Goal: Transaction & Acquisition: Obtain resource

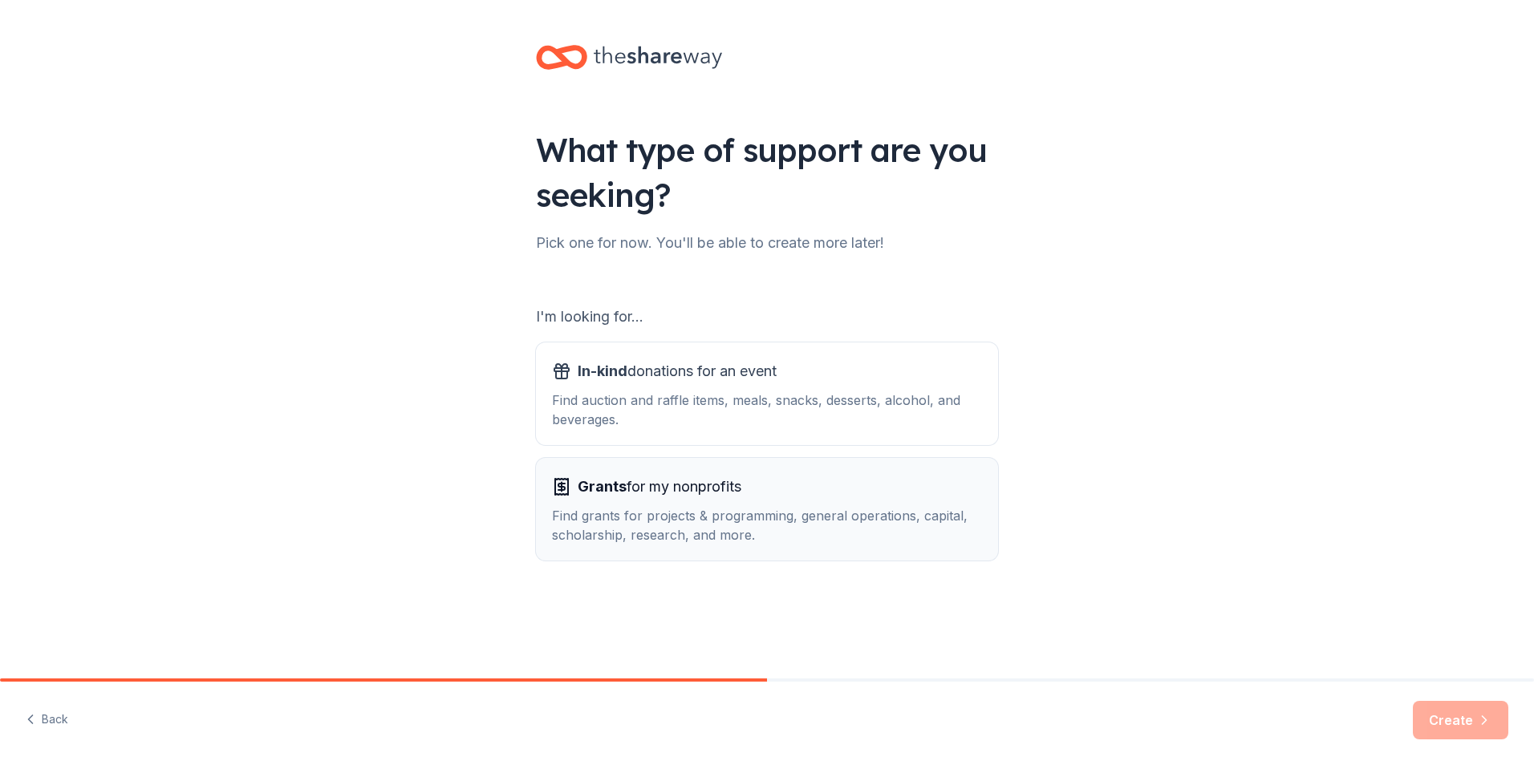
click at [707, 491] on span "Grants for my nonprofits" at bounding box center [660, 487] width 164 height 26
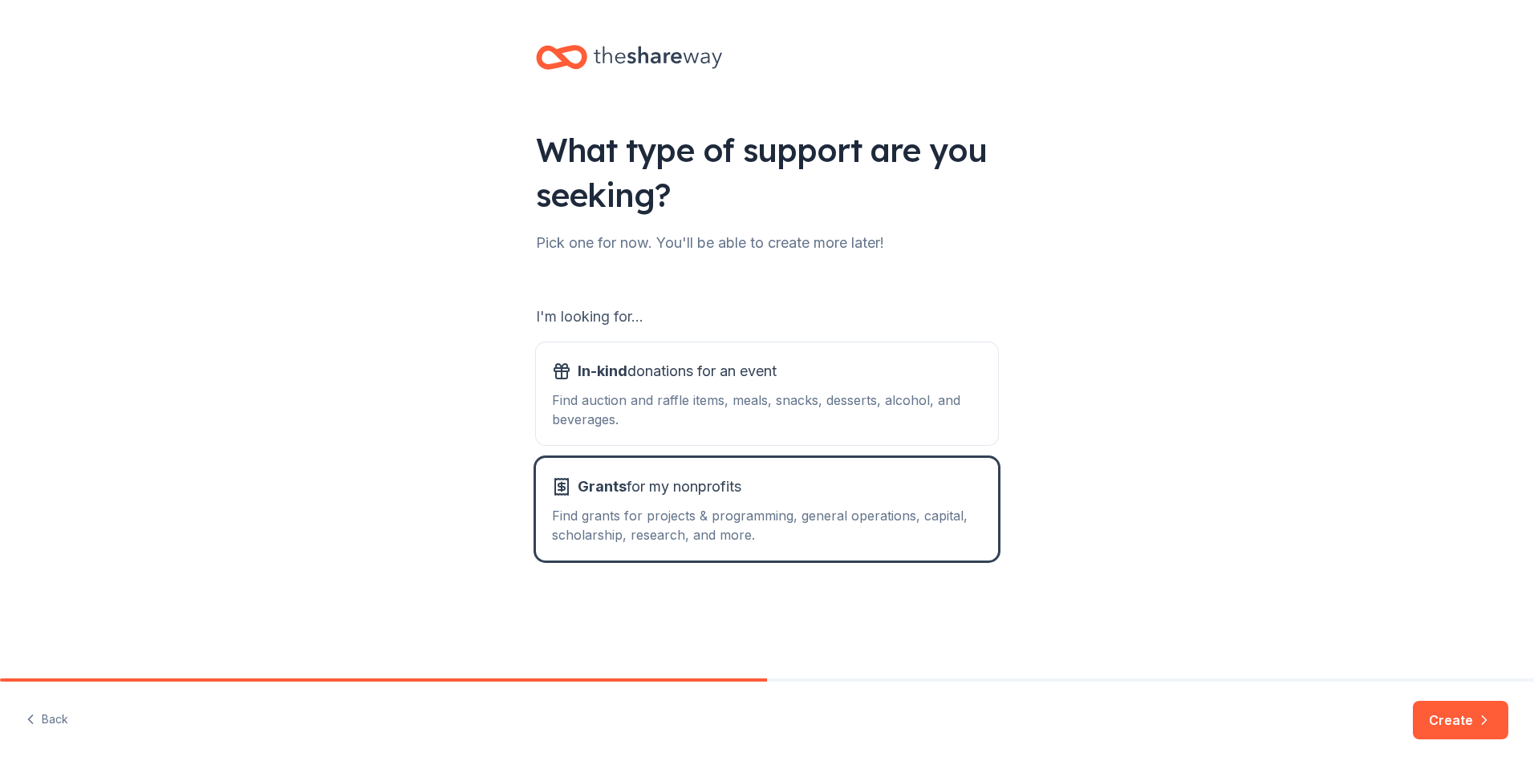
drag, startPoint x: 1454, startPoint y: 717, endPoint x: 1430, endPoint y: 714, distance: 24.3
click at [1451, 717] on button "Create" at bounding box center [1460, 720] width 95 height 39
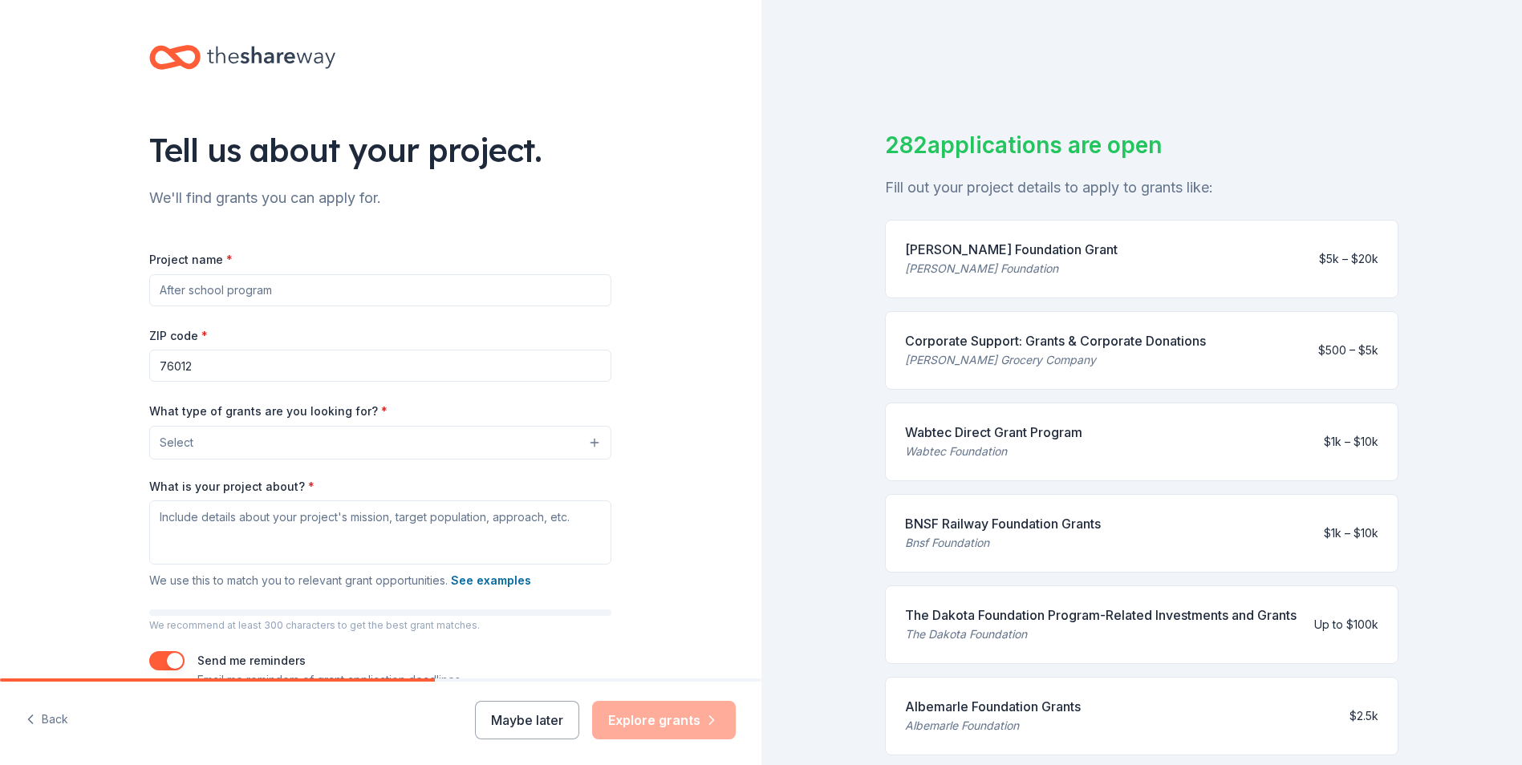
click at [245, 286] on input "Project name *" at bounding box center [380, 290] width 462 height 32
type input "GRO Meals Drive"
click at [205, 371] on input "76012" at bounding box center [380, 366] width 462 height 32
click at [661, 234] on div "Tell us about your project. We'll find grants you can apply for. Project name *…" at bounding box center [380, 383] width 761 height 767
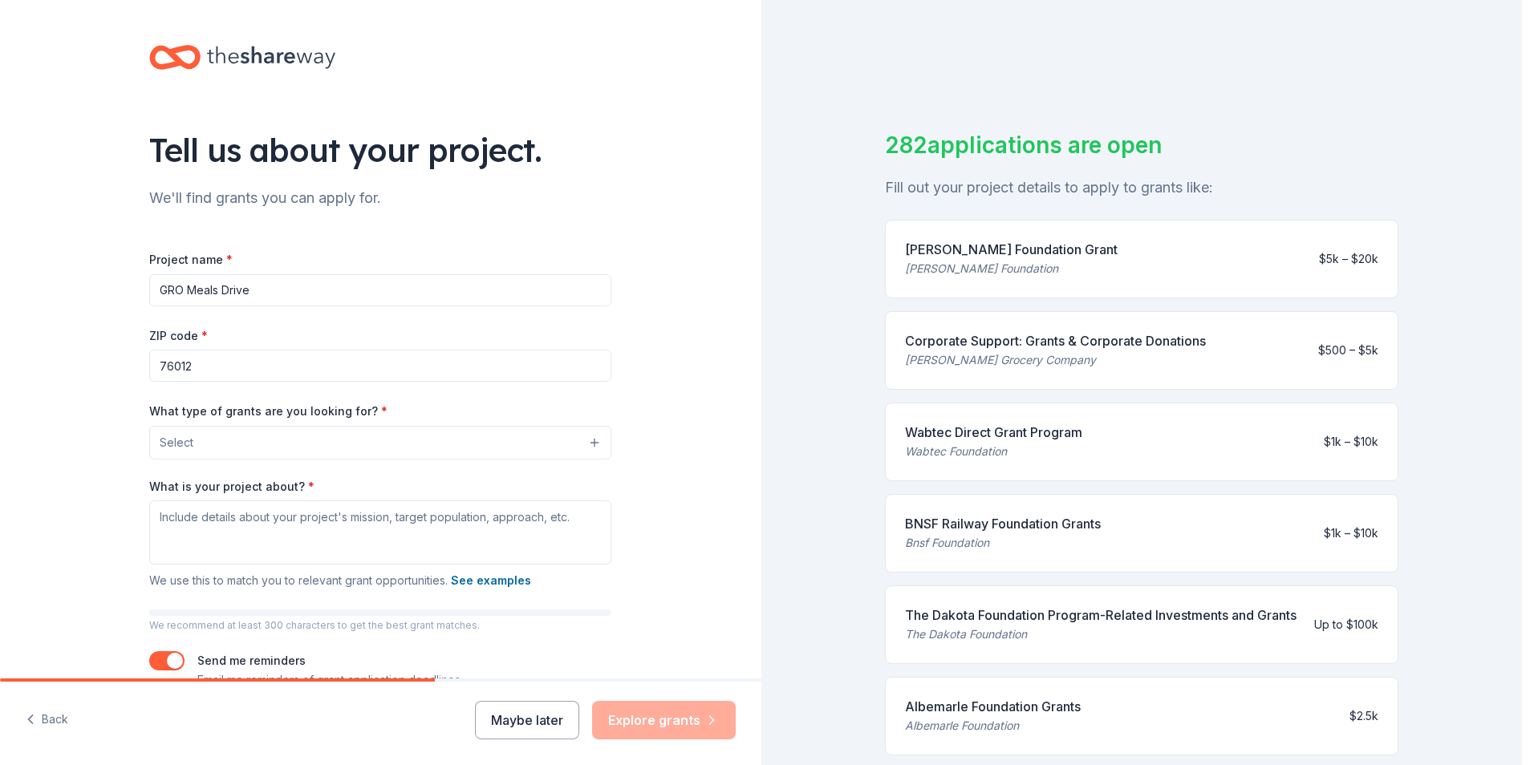
click at [219, 436] on button "Select" at bounding box center [380, 443] width 462 height 34
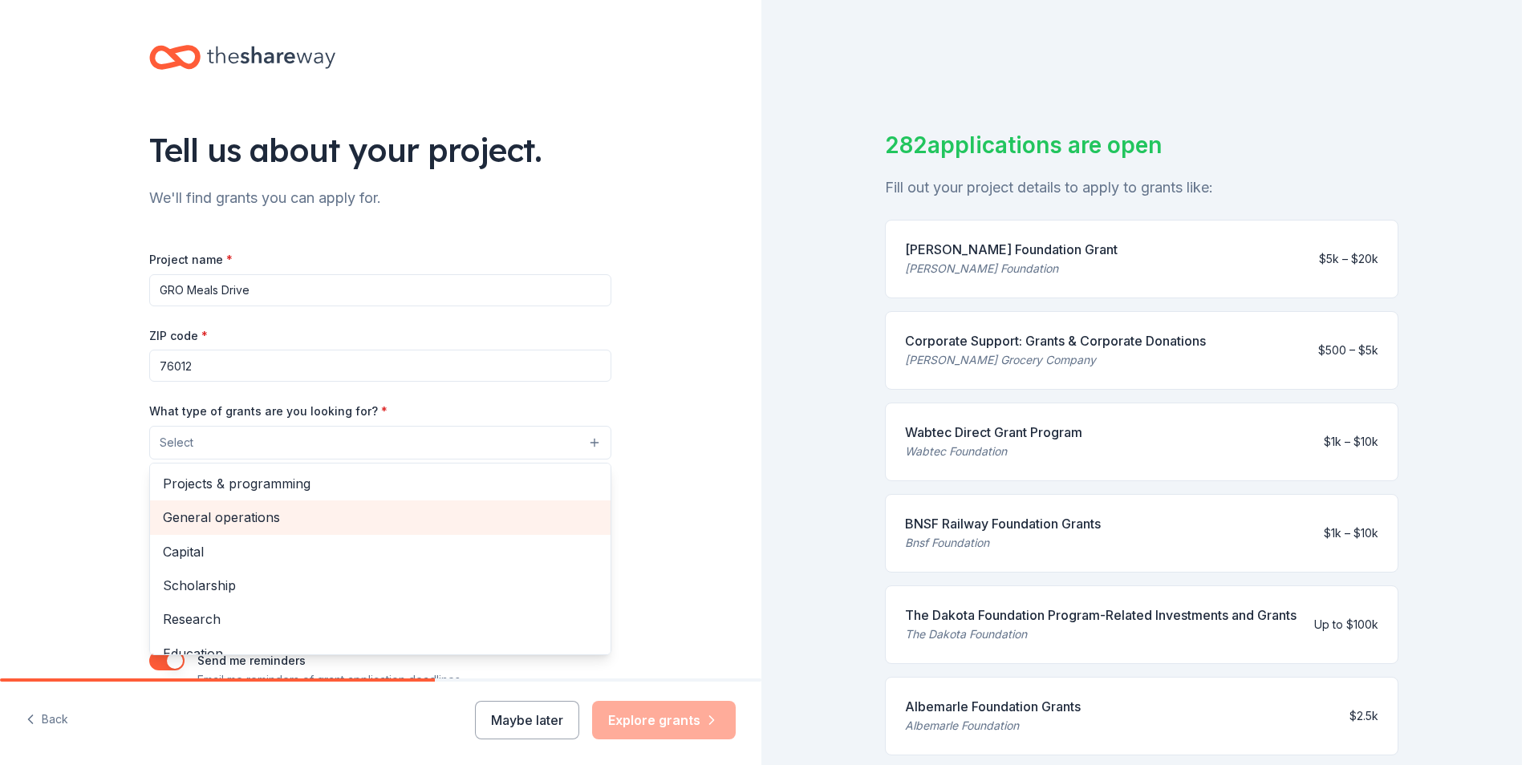
click at [256, 512] on span "General operations" at bounding box center [380, 517] width 435 height 21
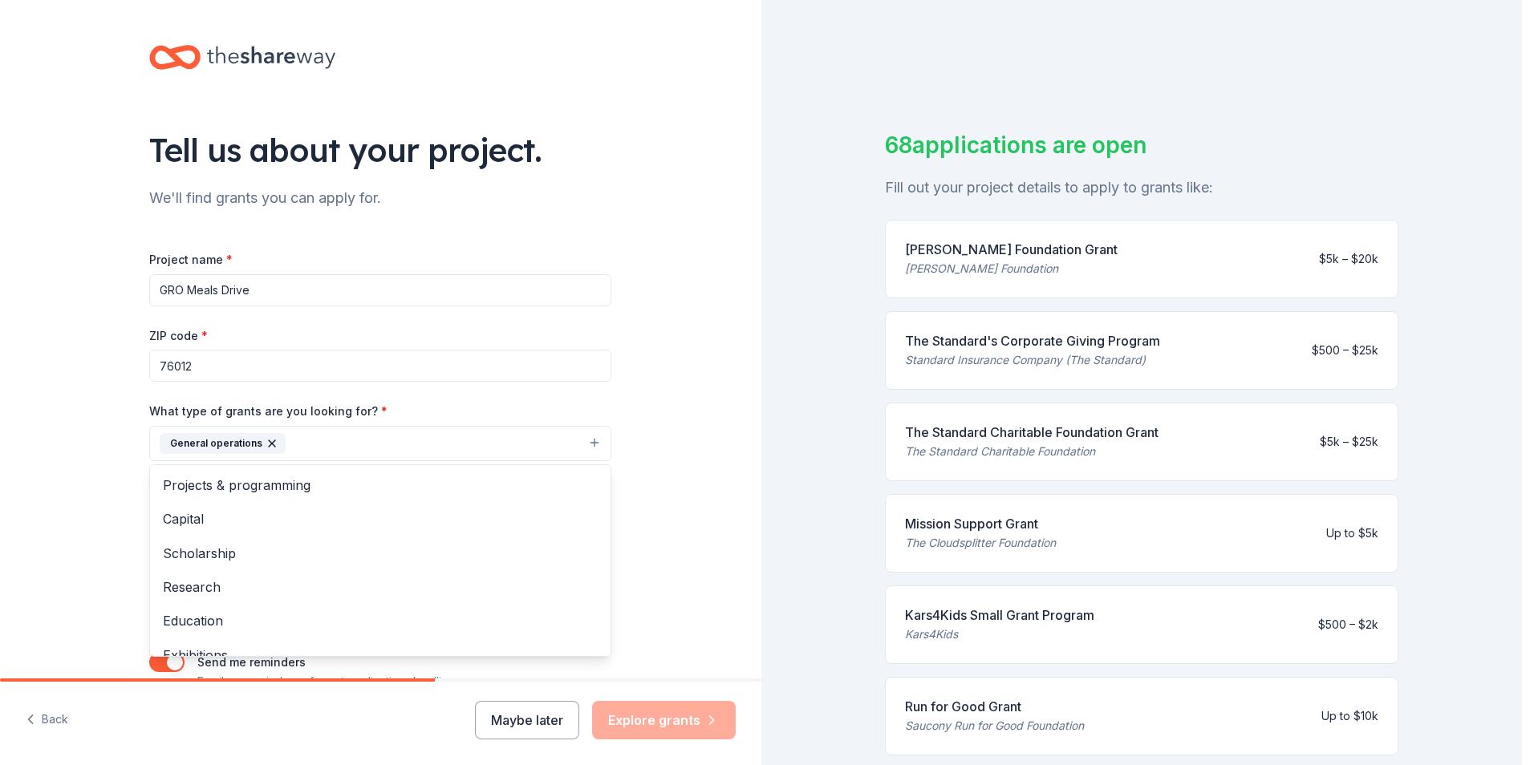
click at [688, 311] on div "Tell us about your project. We'll find grants you can apply for. Project name *…" at bounding box center [380, 384] width 761 height 769
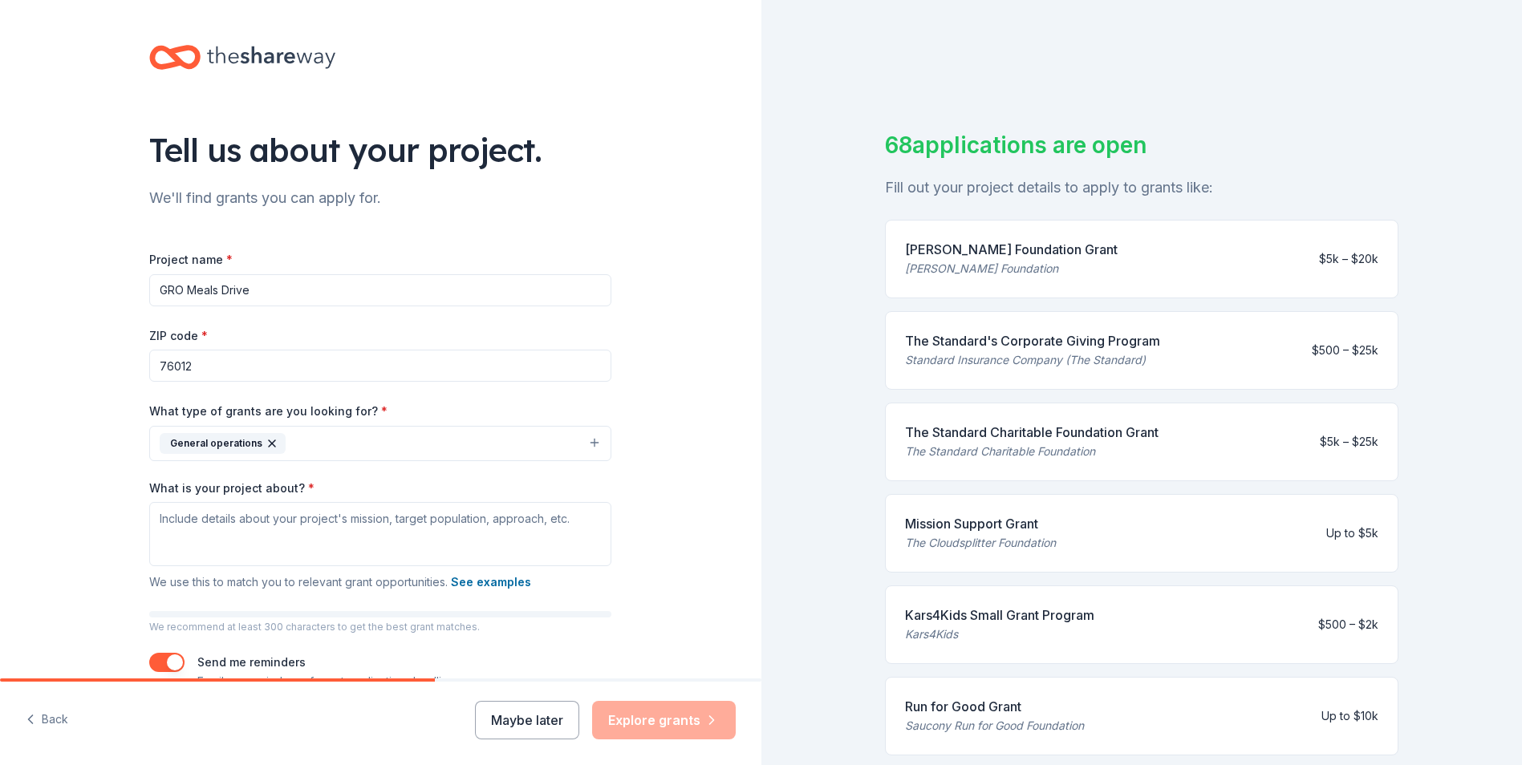
scroll to position [90, 0]
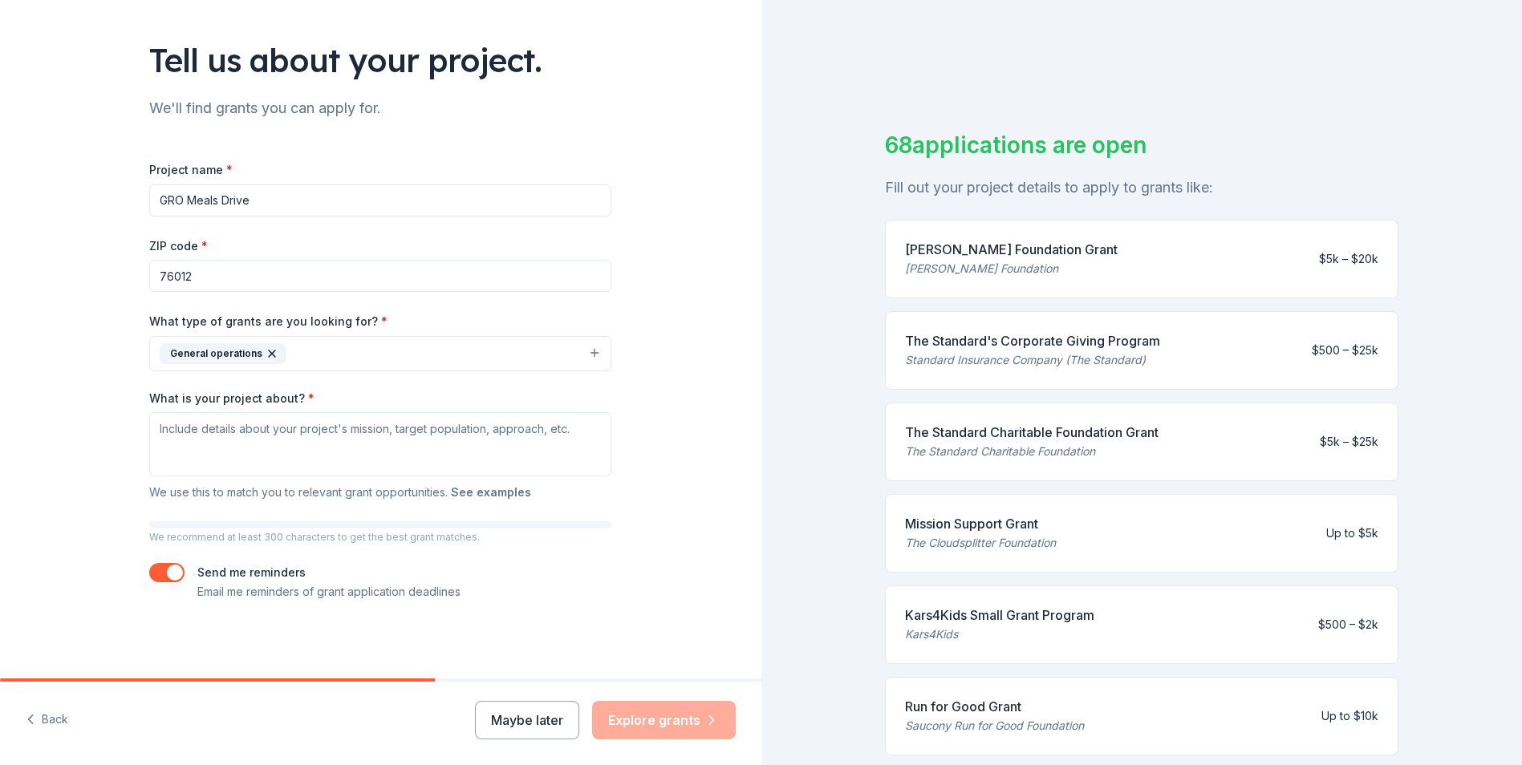
click at [468, 495] on button "See examples" at bounding box center [491, 492] width 80 height 19
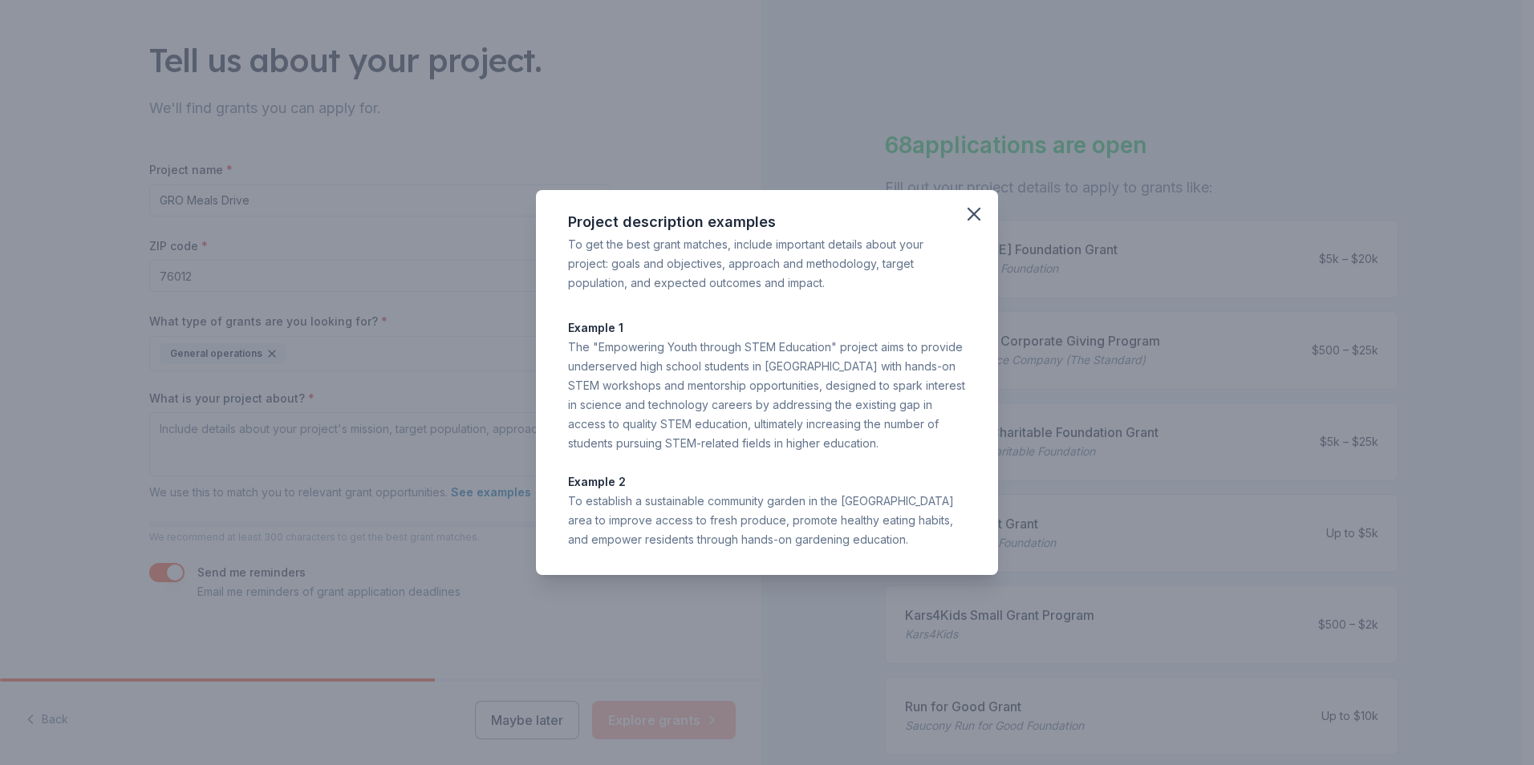
click at [337, 342] on div "Project description examples To get the best grant matches, include important d…" at bounding box center [767, 382] width 1534 height 765
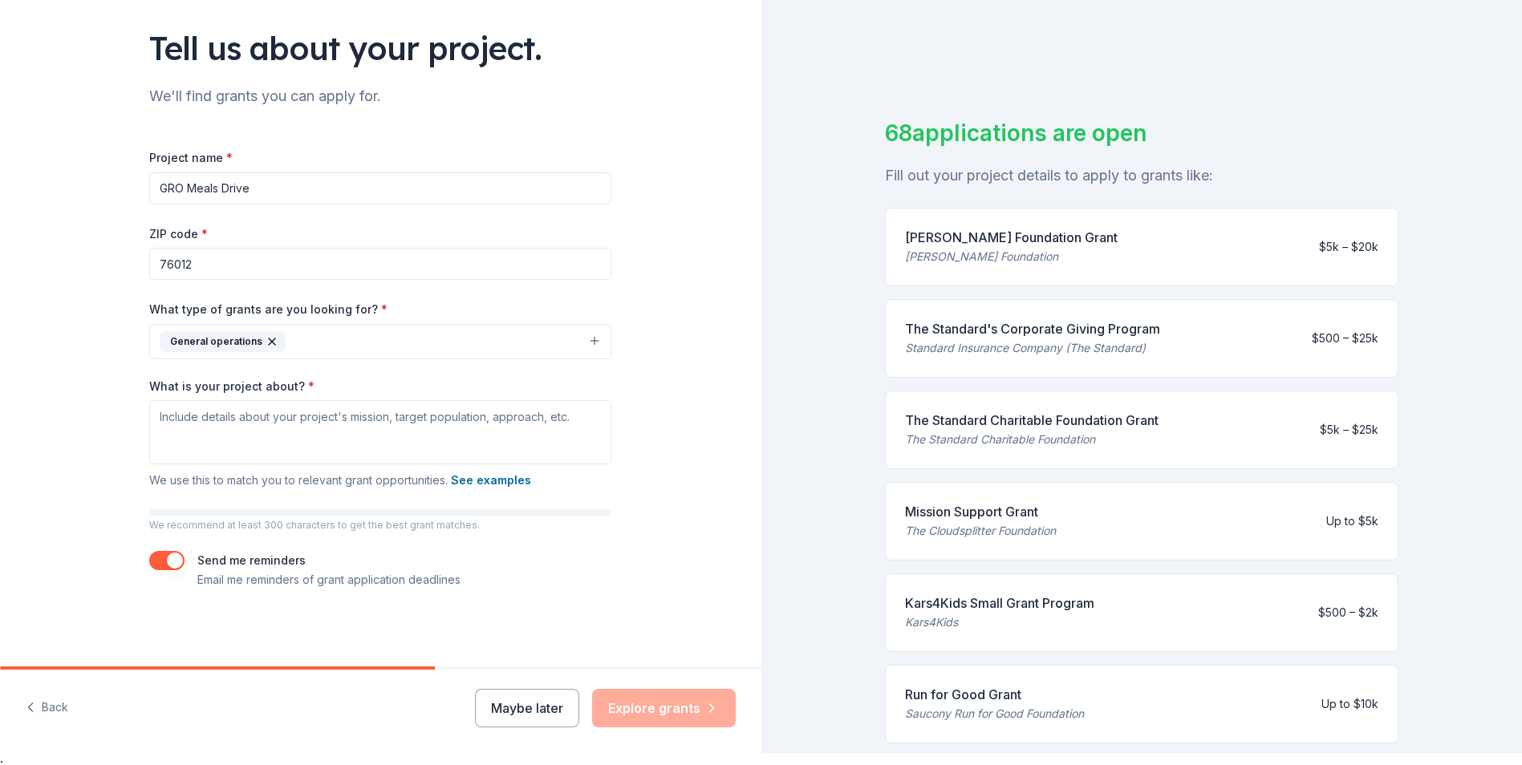
scroll to position [19, 0]
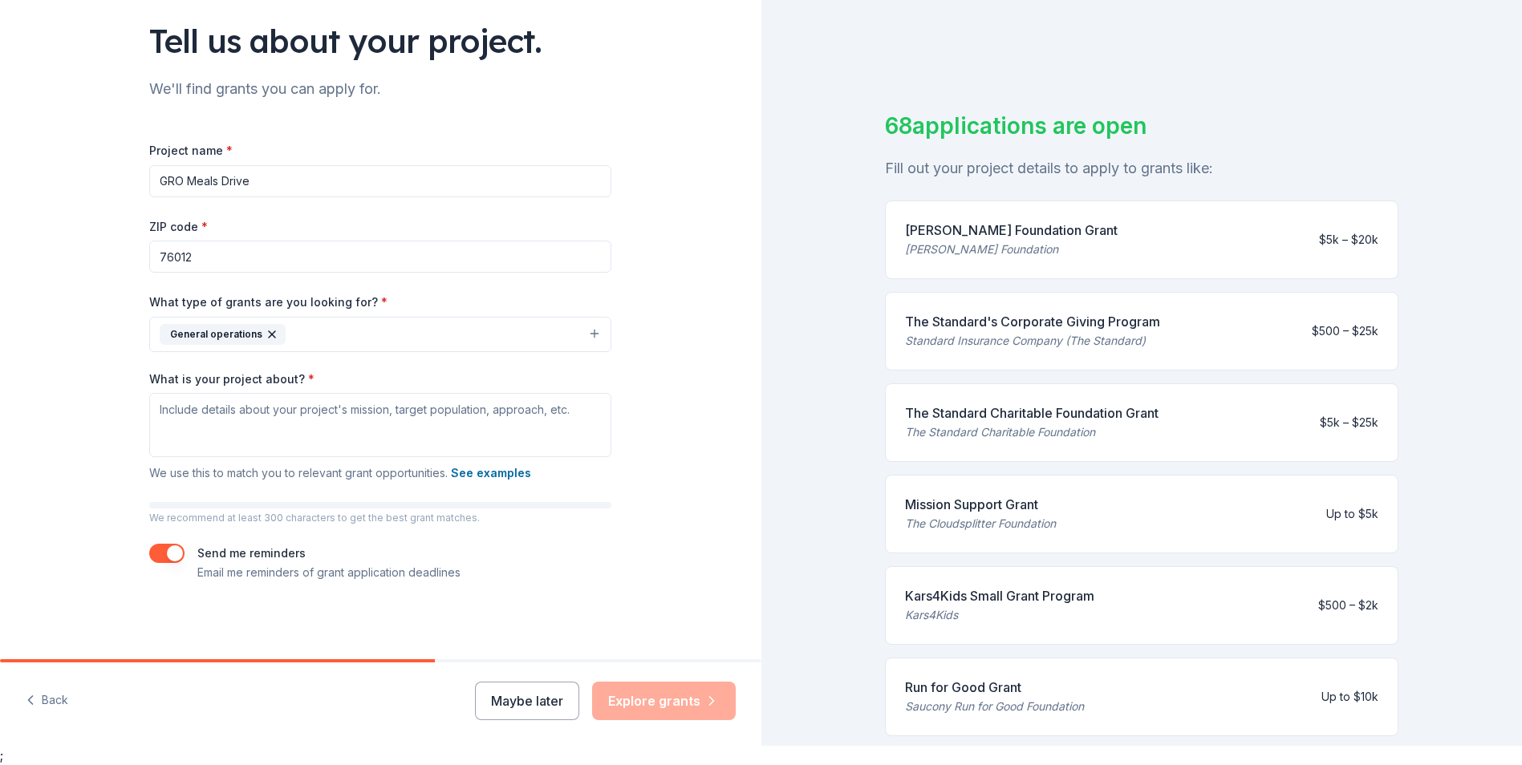
click at [1288, 244] on div "[PERSON_NAME] Foundation [PERSON_NAME] [PERSON_NAME] Foundation $5k – $20k" at bounding box center [1141, 240] width 513 height 79
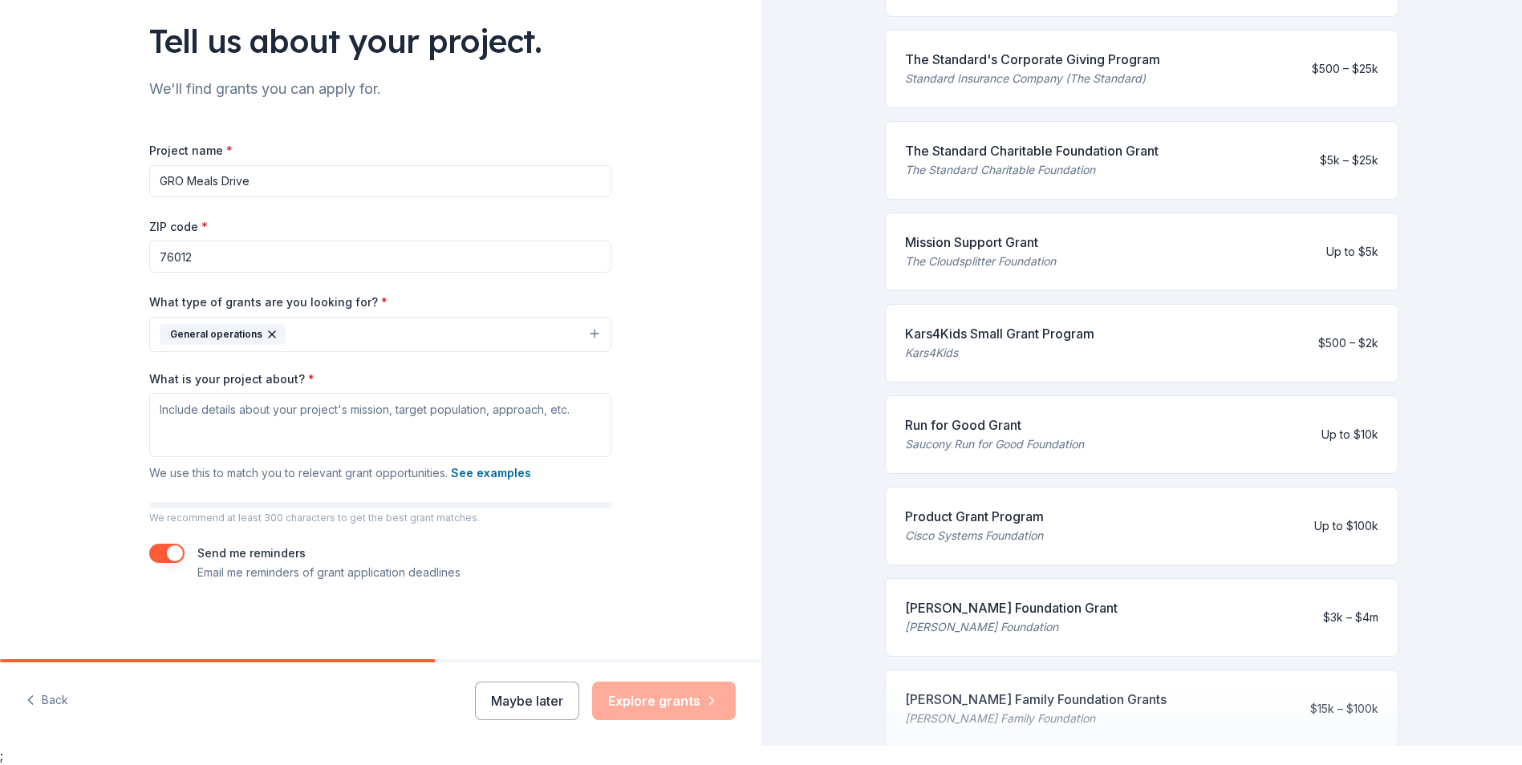
scroll to position [428, 0]
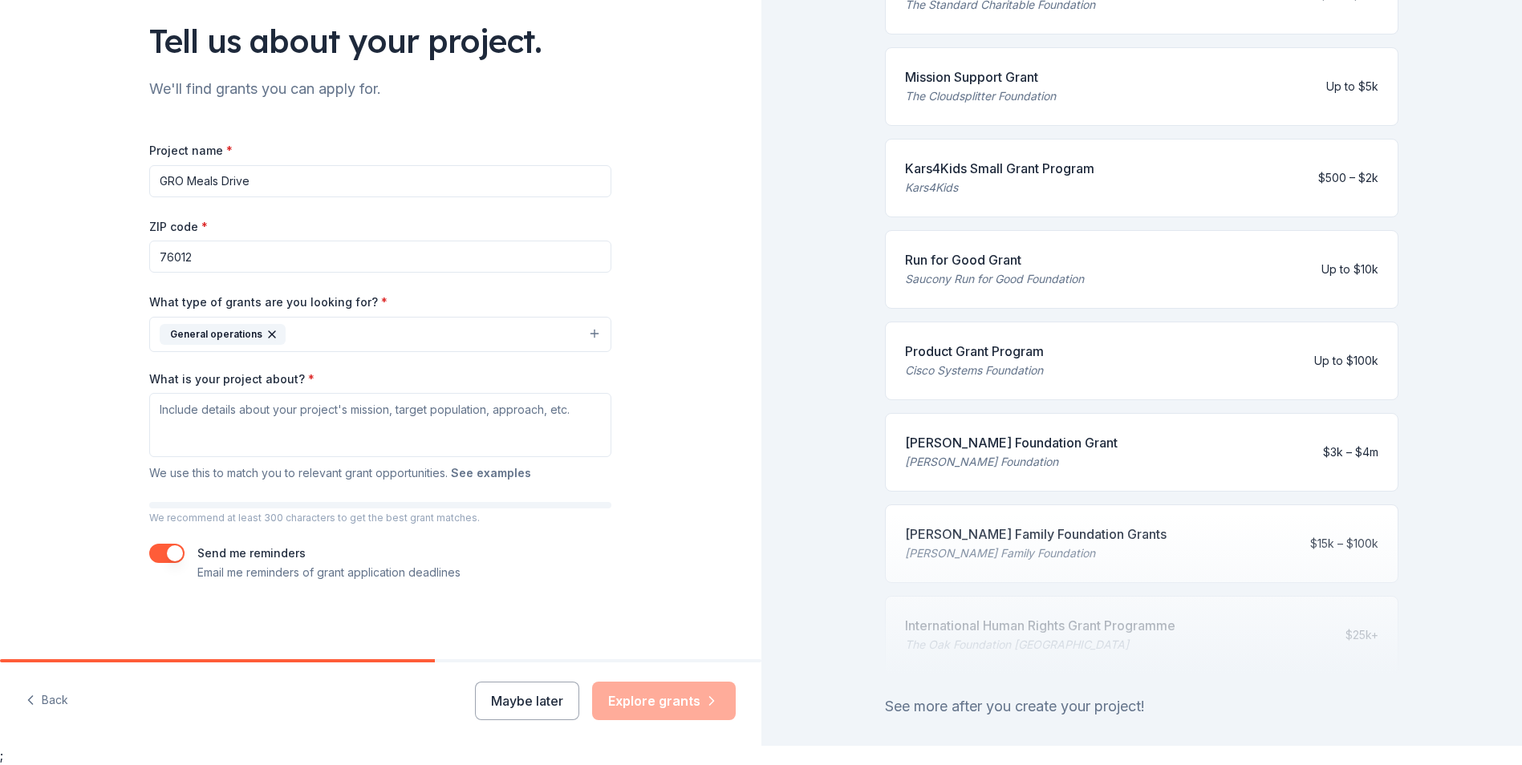
click at [488, 474] on button "See examples" at bounding box center [491, 473] width 80 height 19
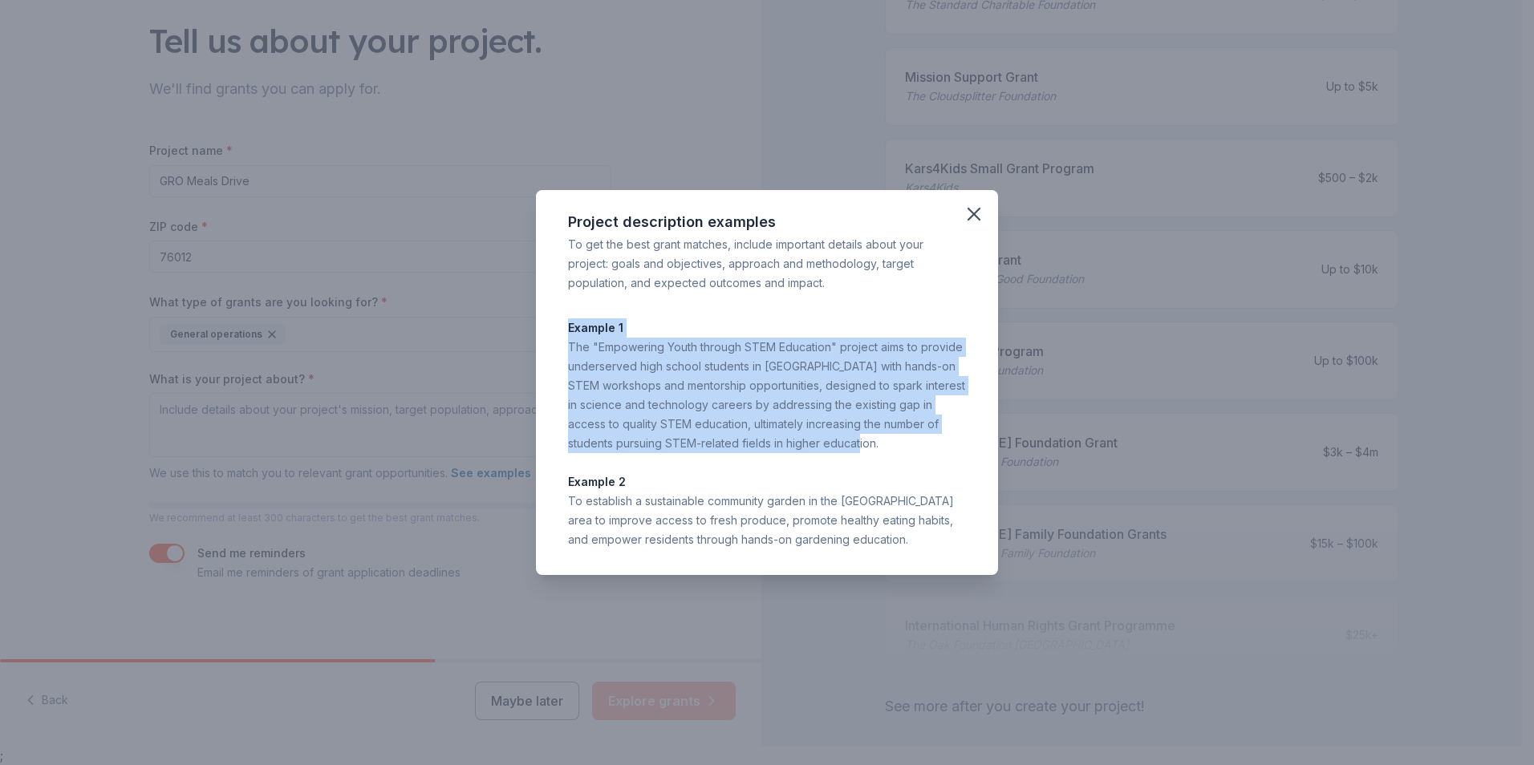
drag, startPoint x: 568, startPoint y: 331, endPoint x: 874, endPoint y: 439, distance: 325.0
click at [874, 439] on div "Project description examples To get the best grant matches, include important d…" at bounding box center [767, 382] width 462 height 385
drag, startPoint x: 874, startPoint y: 439, endPoint x: 804, endPoint y: 420, distance: 73.0
copy div "Example 1 The "Empowering Youth through STEM Education" project aims to provide…"
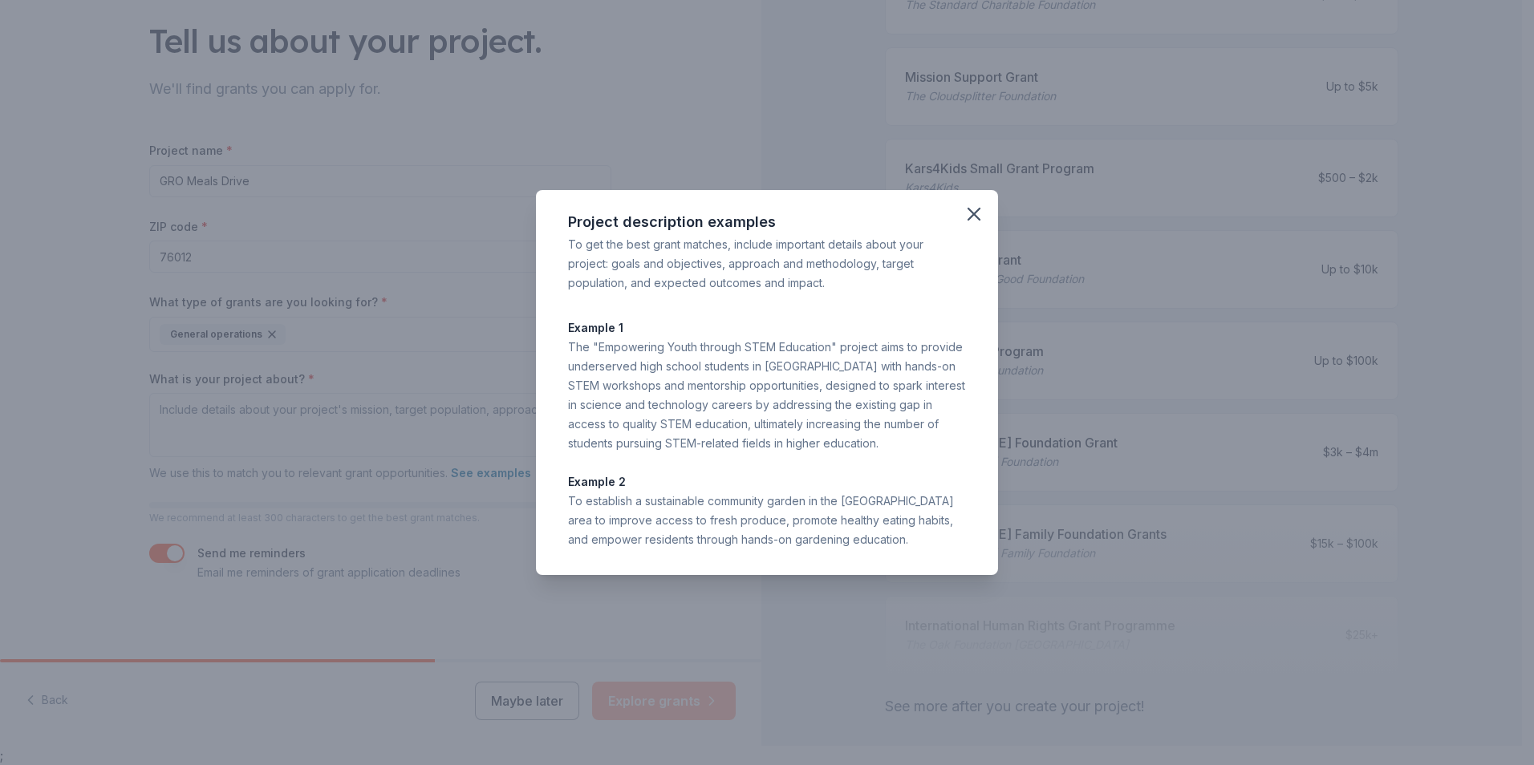
click at [461, 241] on div "Project description examples To get the best grant matches, include important d…" at bounding box center [767, 382] width 1534 height 765
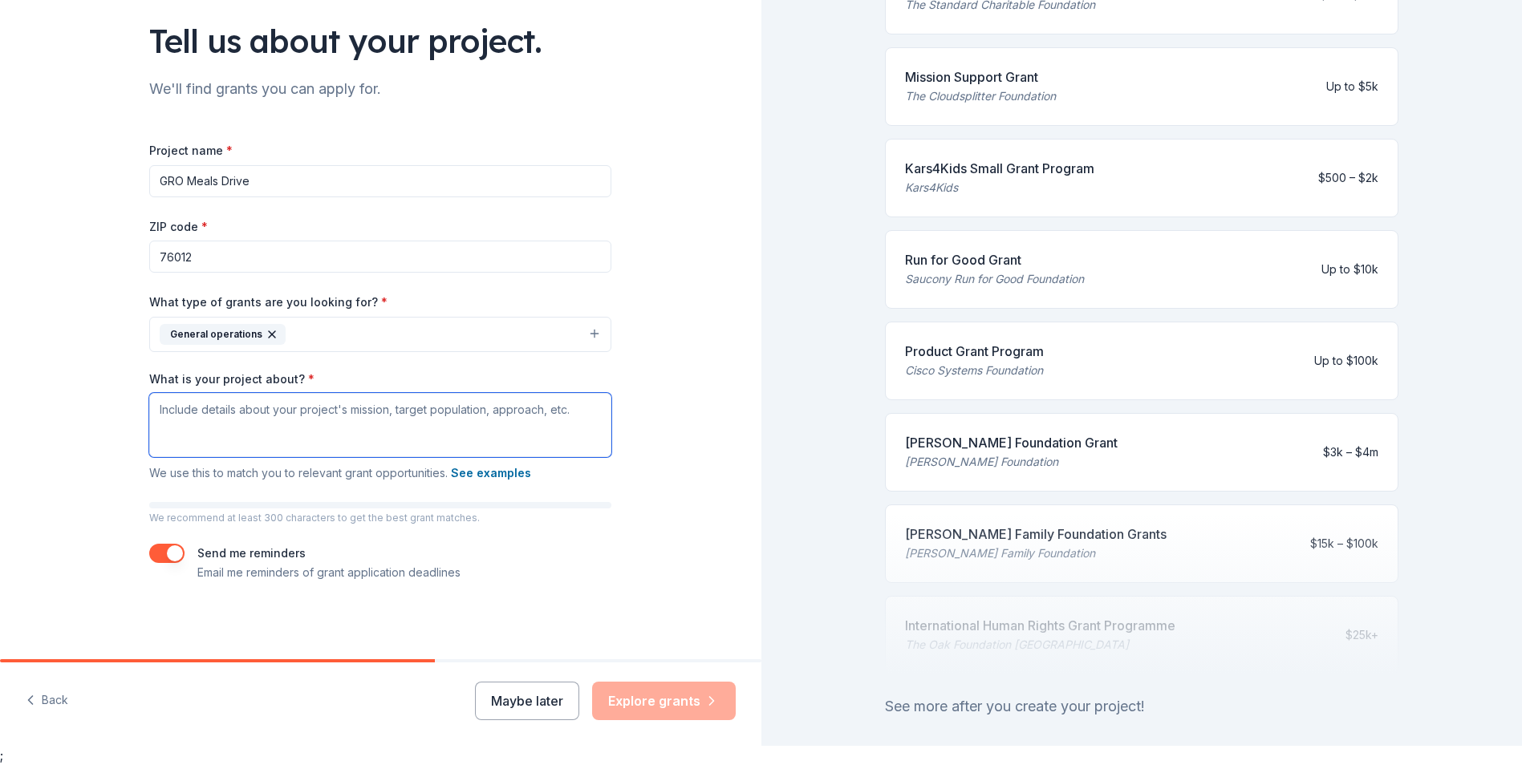
click at [183, 417] on textarea "What is your project about? *" at bounding box center [380, 425] width 462 height 64
paste textarea "The "Nourishing Communities" project aims to provide food-insecure families acr…"
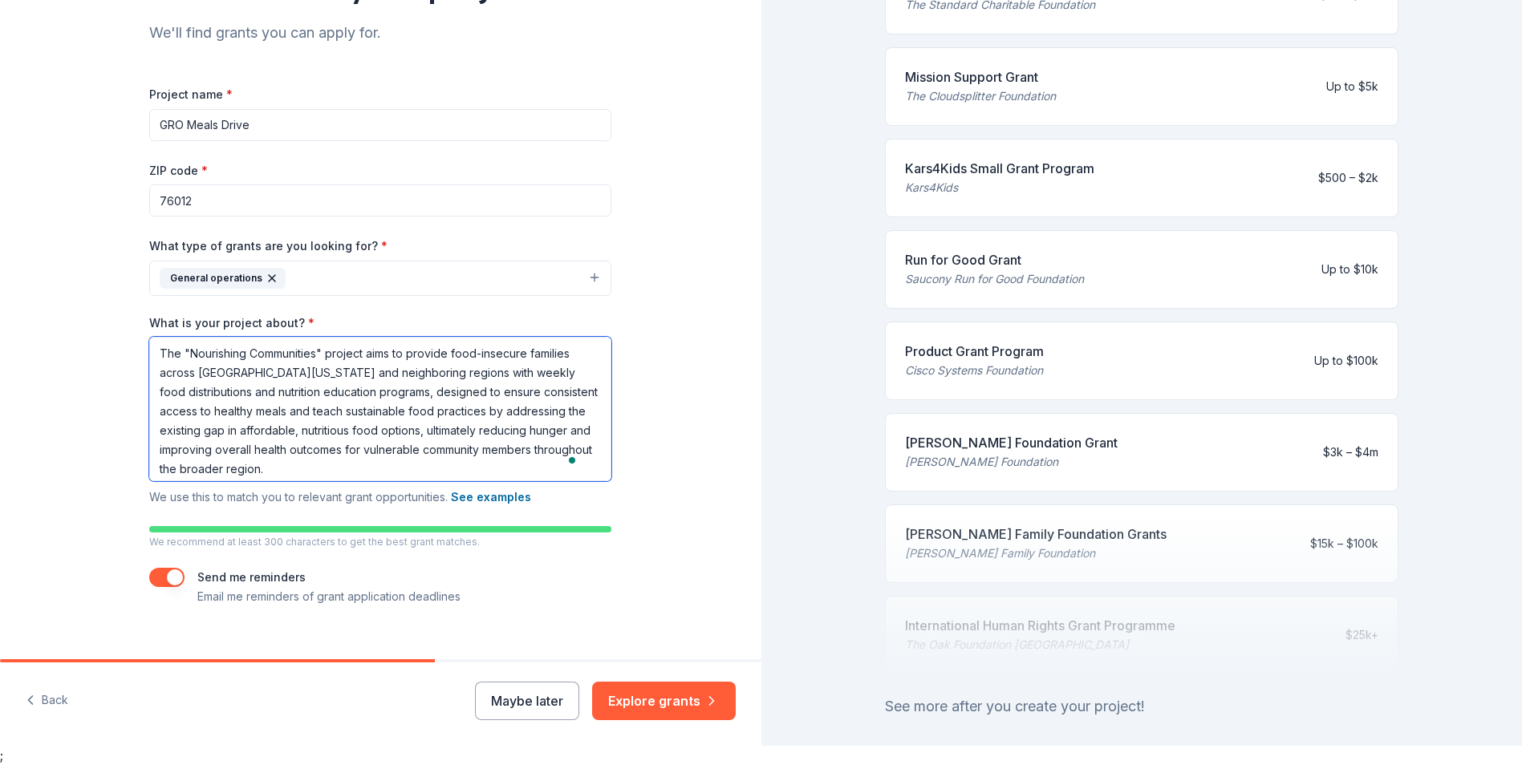
scroll to position [170, 0]
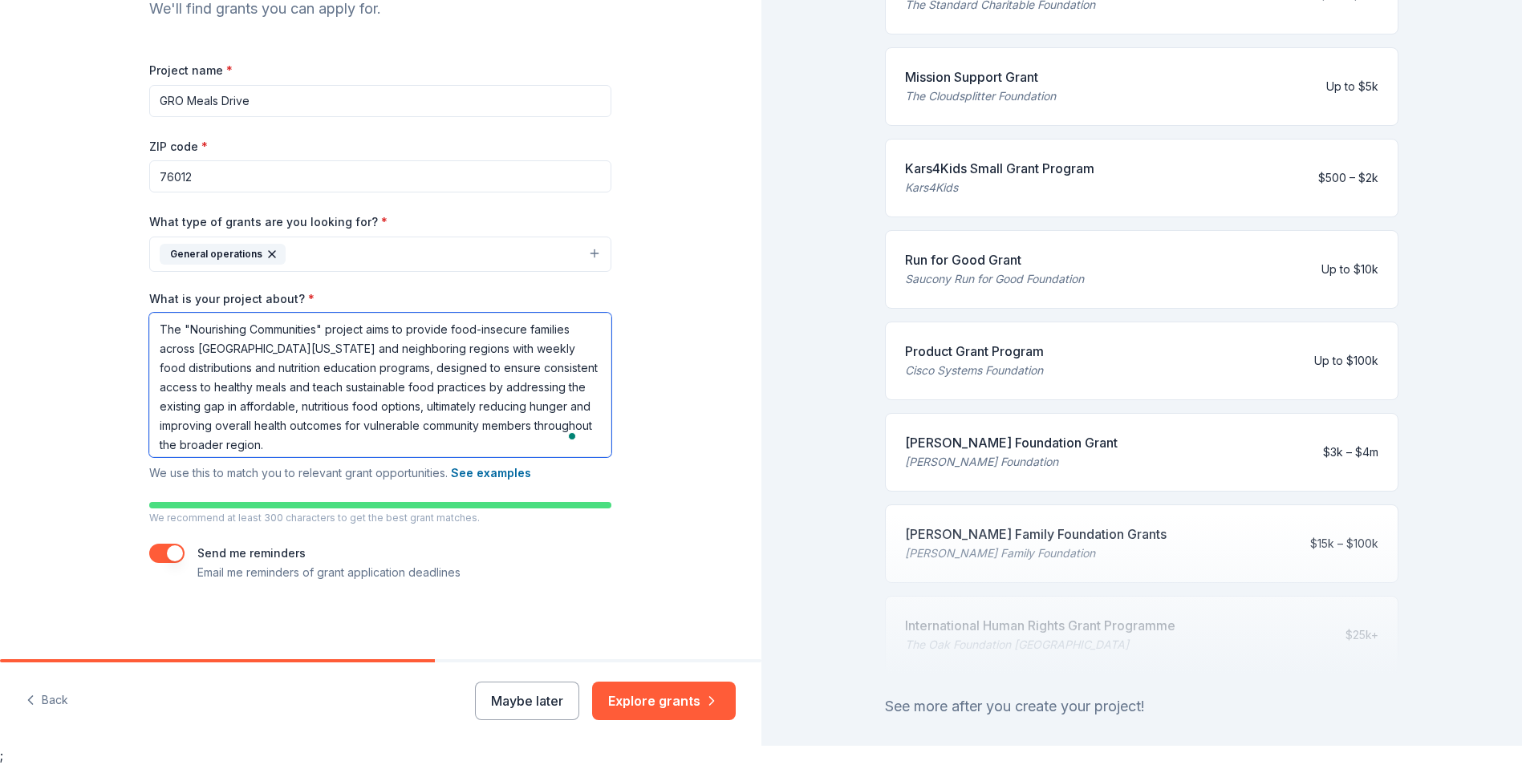
type textarea "The "Nourishing Communities" project aims to provide food-insecure families acr…"
click at [655, 699] on button "Explore grants" at bounding box center [664, 701] width 144 height 39
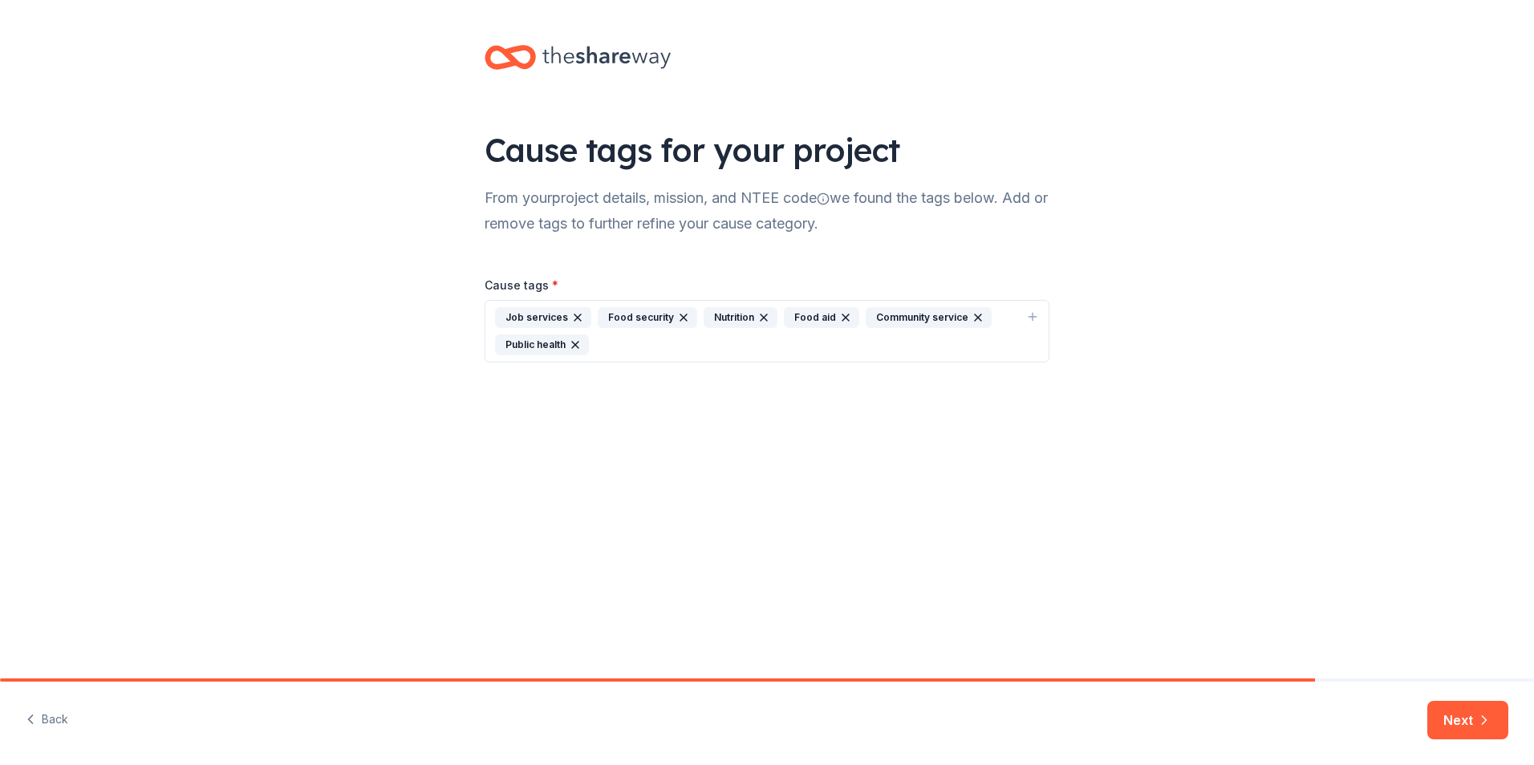
click at [898, 314] on div "Community service" at bounding box center [929, 317] width 126 height 21
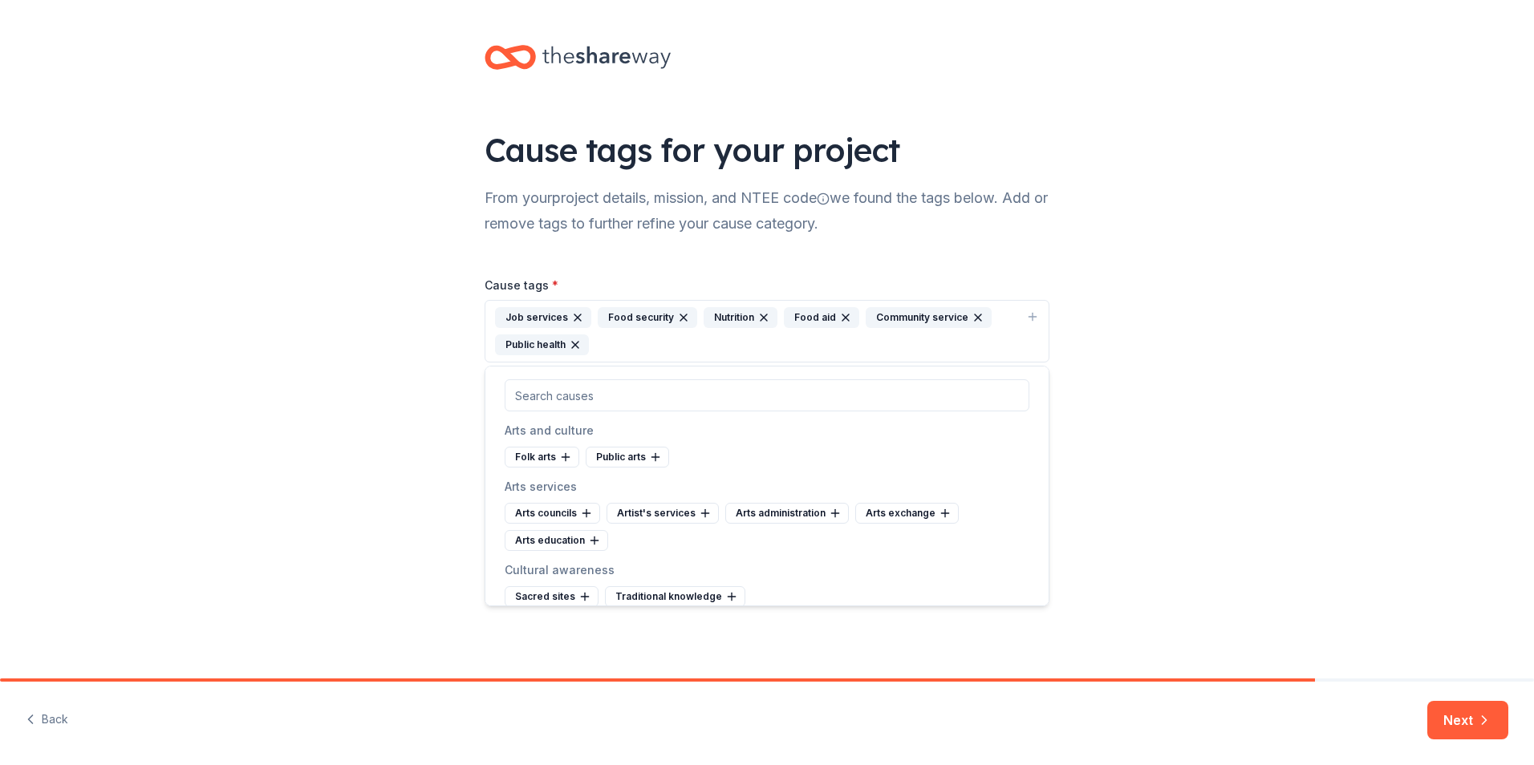
click at [808, 313] on div "Food aid" at bounding box center [821, 317] width 75 height 21
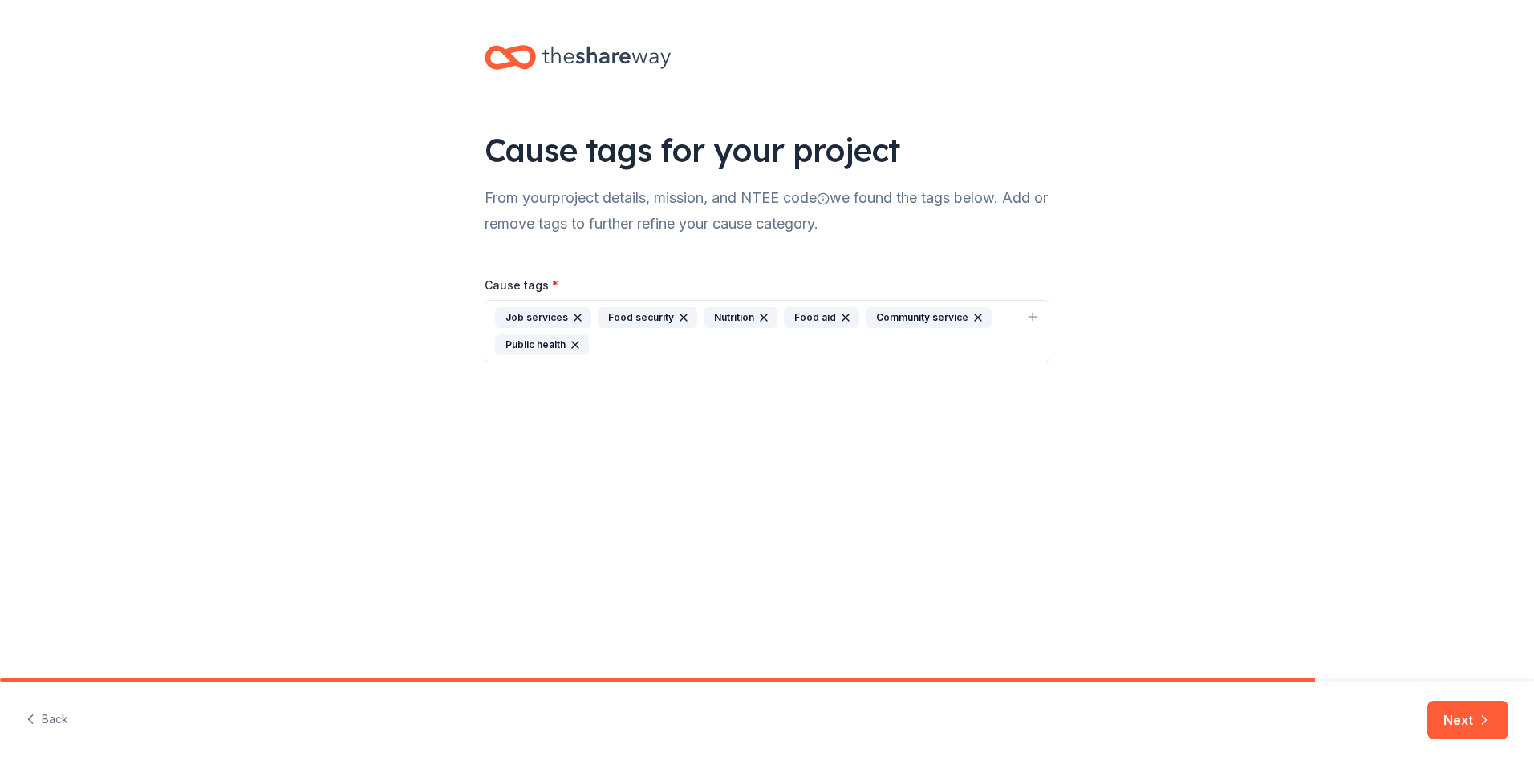
click at [808, 313] on div "Food aid" at bounding box center [821, 317] width 75 height 21
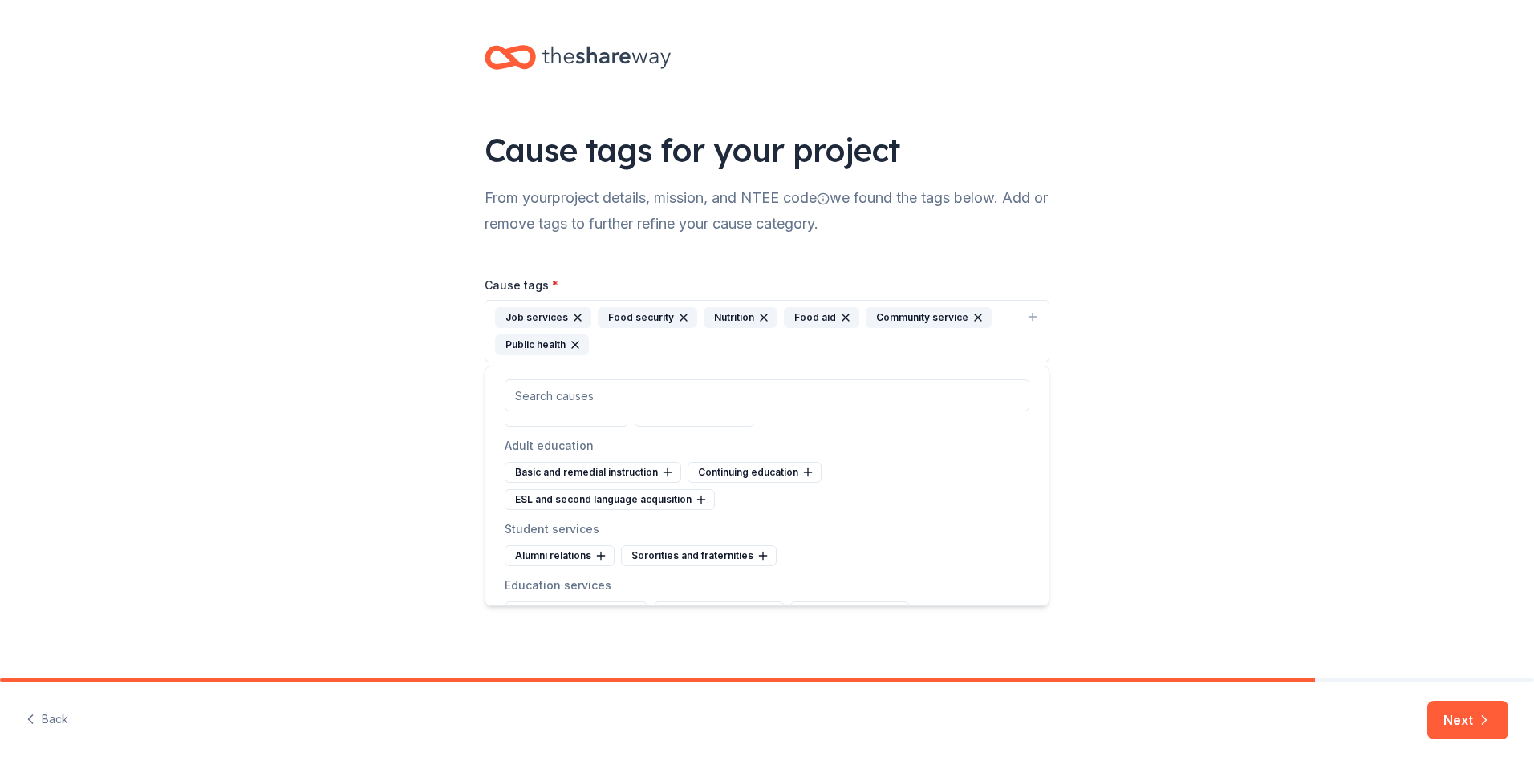
scroll to position [1069, 0]
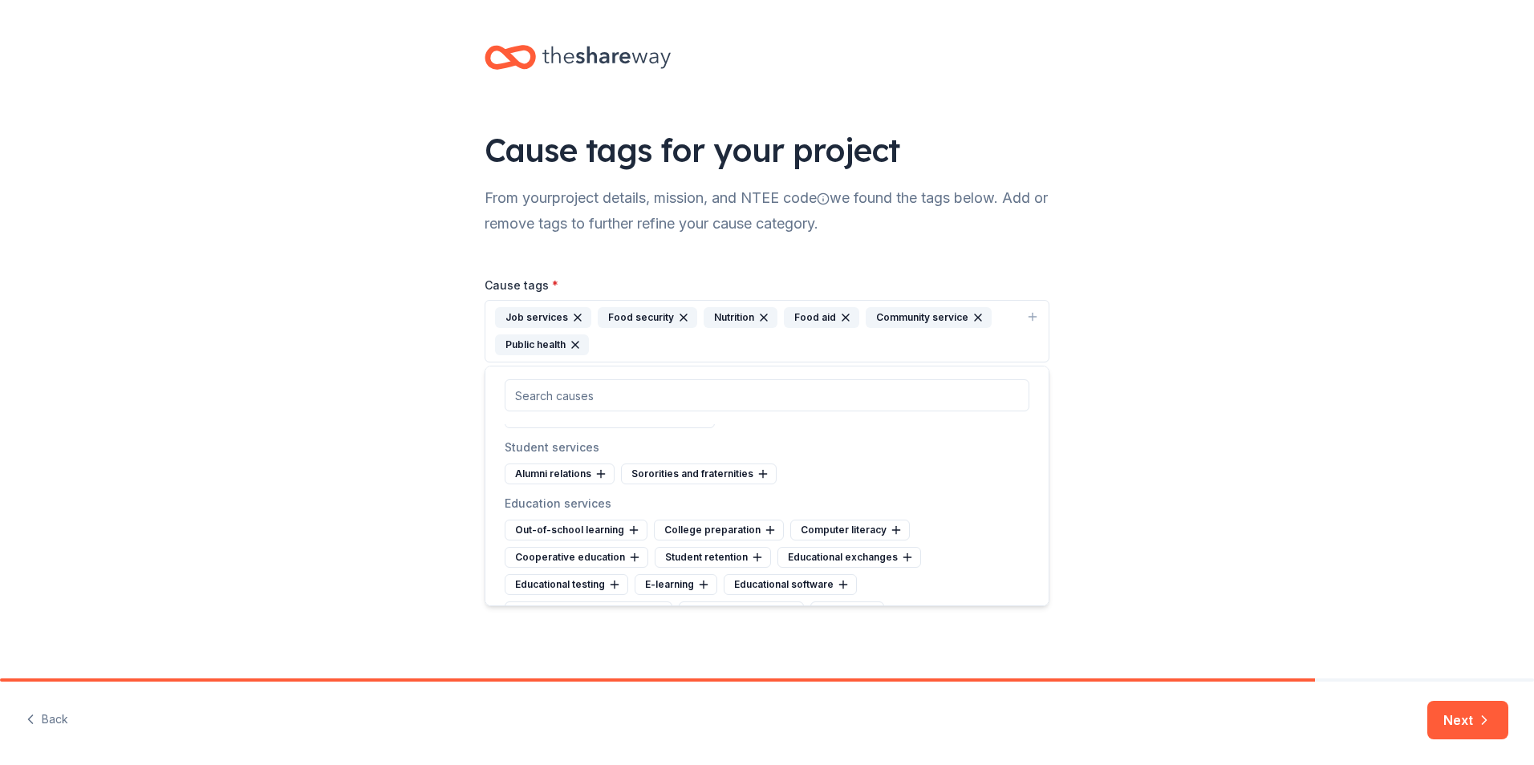
click at [628, 316] on div "Food security" at bounding box center [647, 317] width 99 height 21
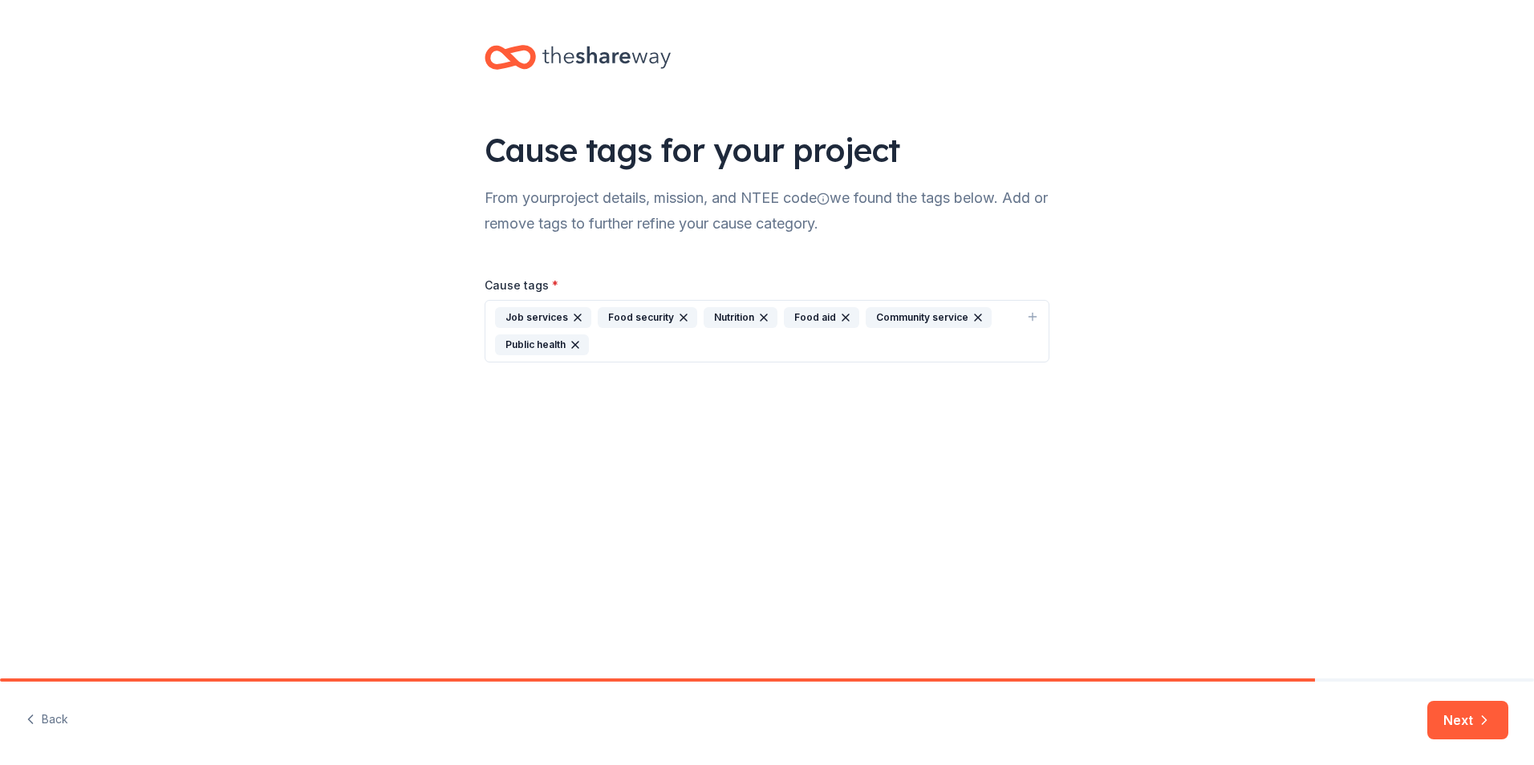
click at [616, 315] on div "Food security" at bounding box center [647, 317] width 99 height 21
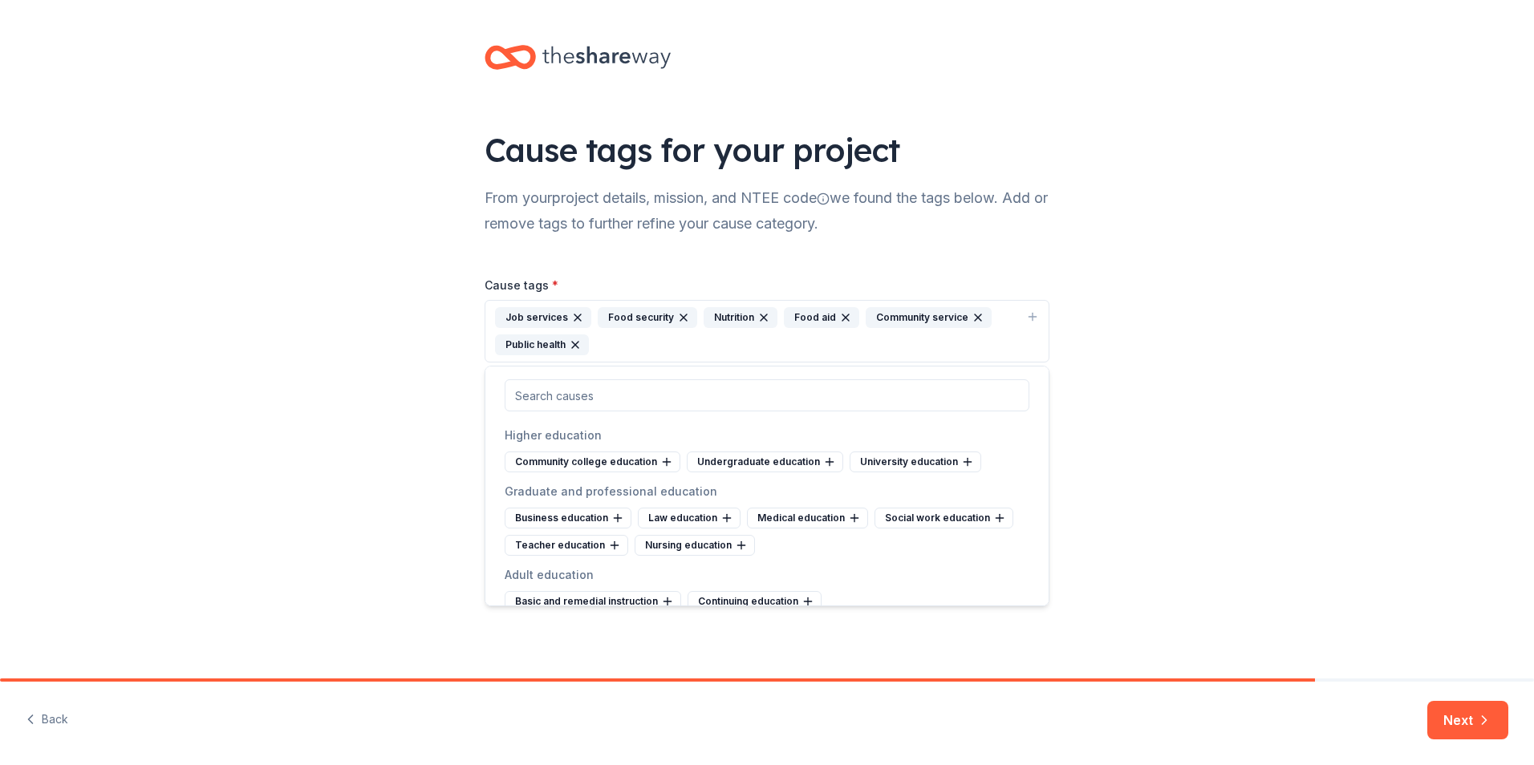
scroll to position [963, 0]
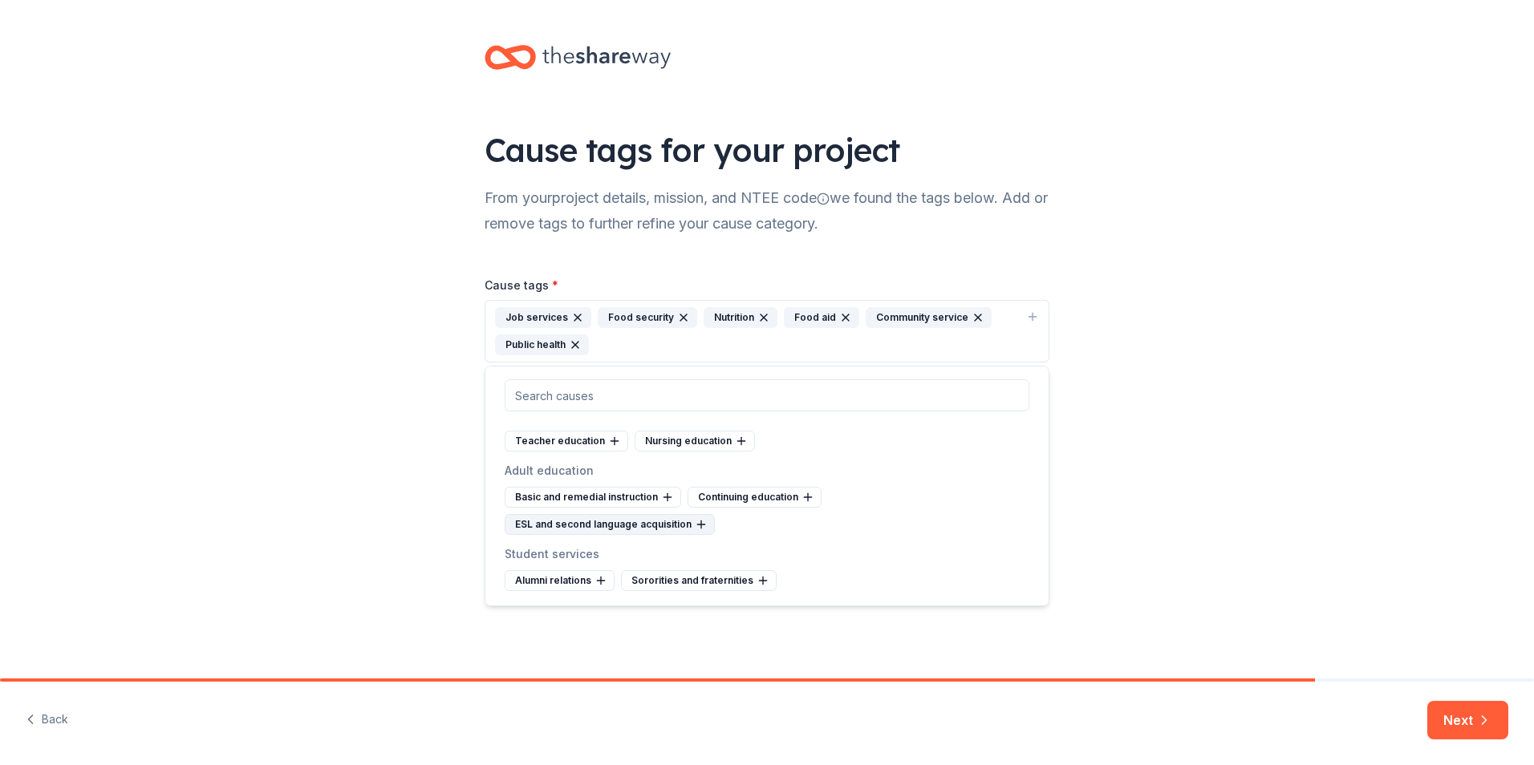
click at [629, 521] on div "ESL and second language acquisition" at bounding box center [610, 524] width 210 height 21
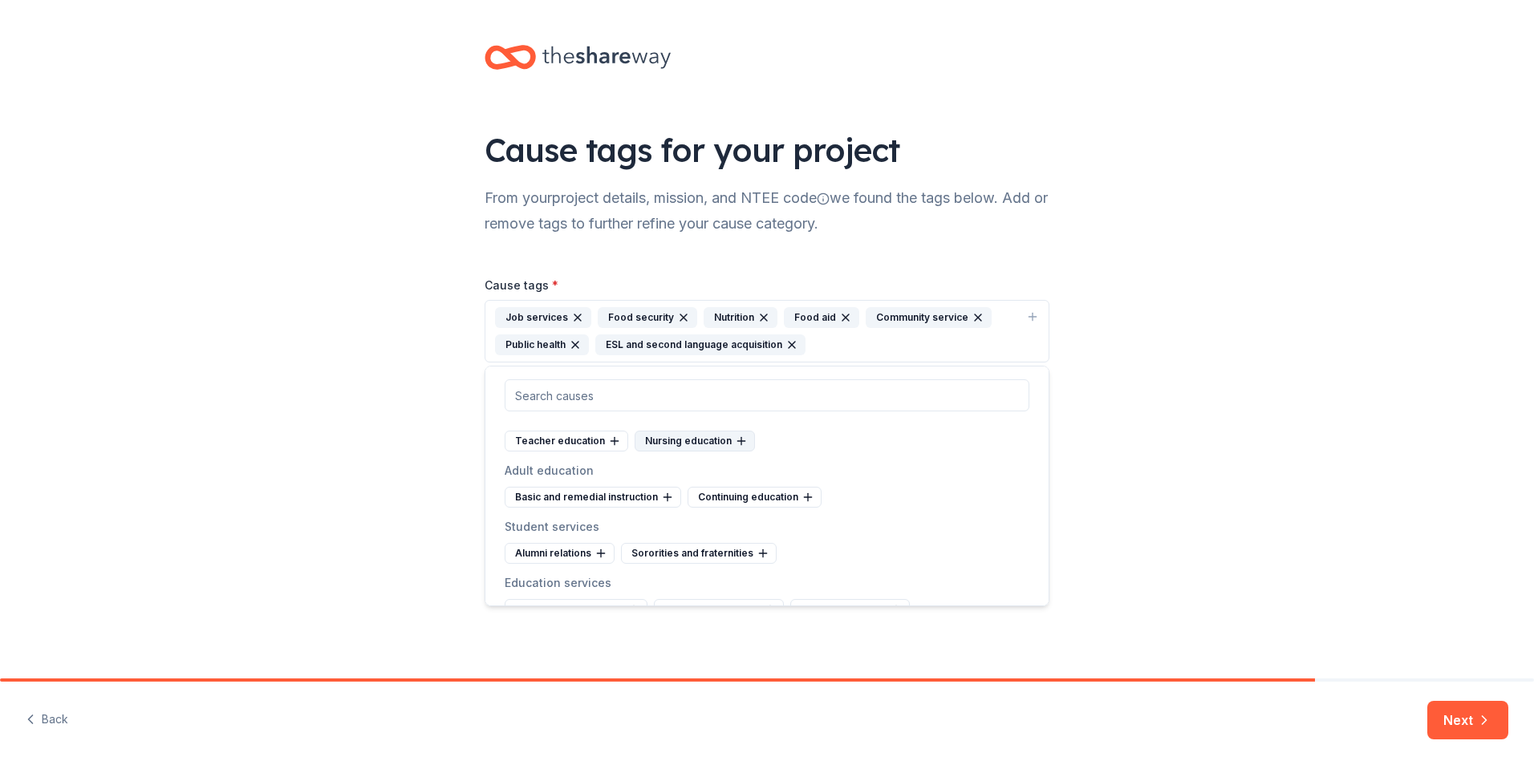
click at [686, 438] on div "Nursing education" at bounding box center [695, 441] width 120 height 21
click at [640, 313] on div "Food security" at bounding box center [647, 317] width 99 height 21
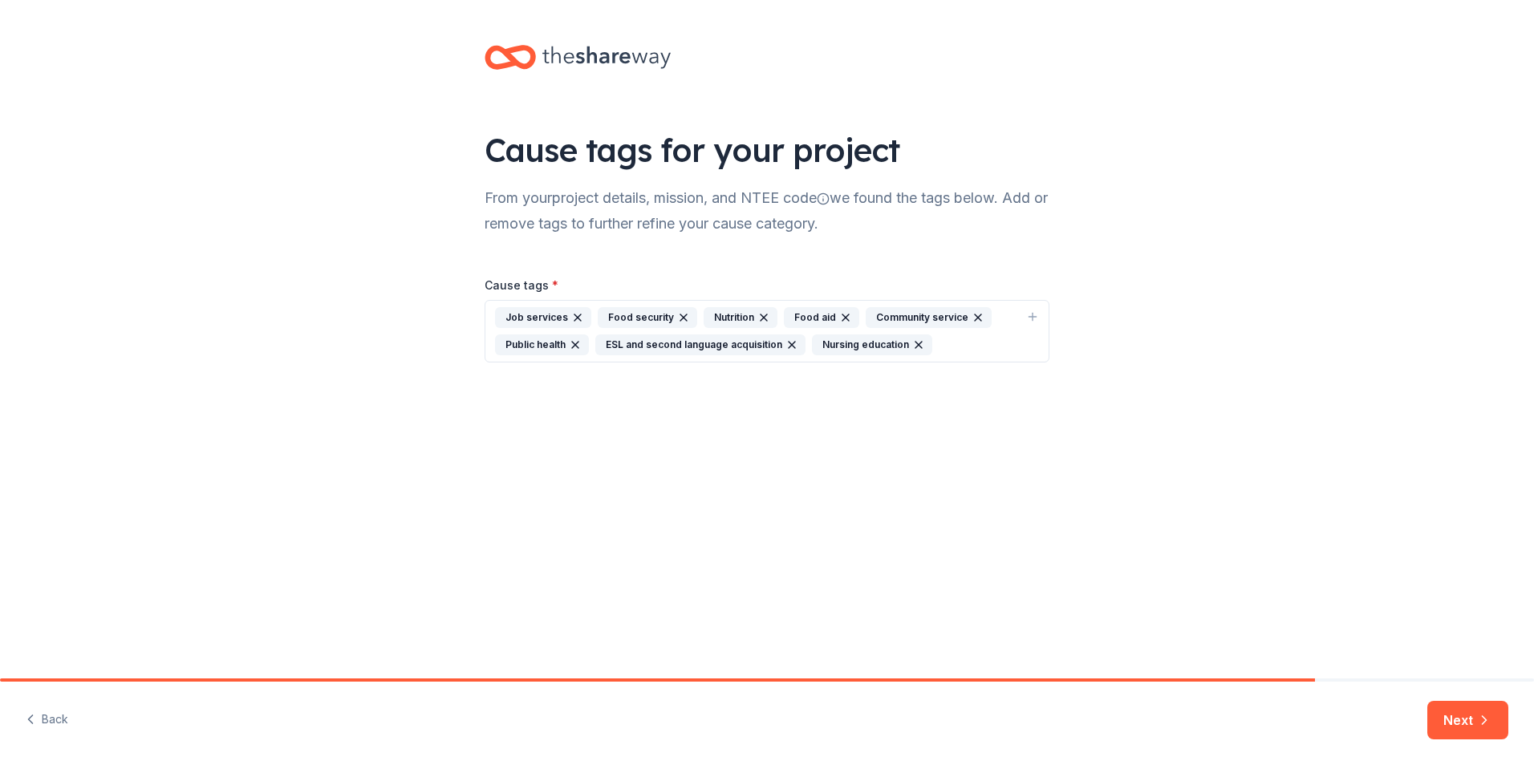
click at [640, 314] on div "Food security" at bounding box center [647, 317] width 99 height 21
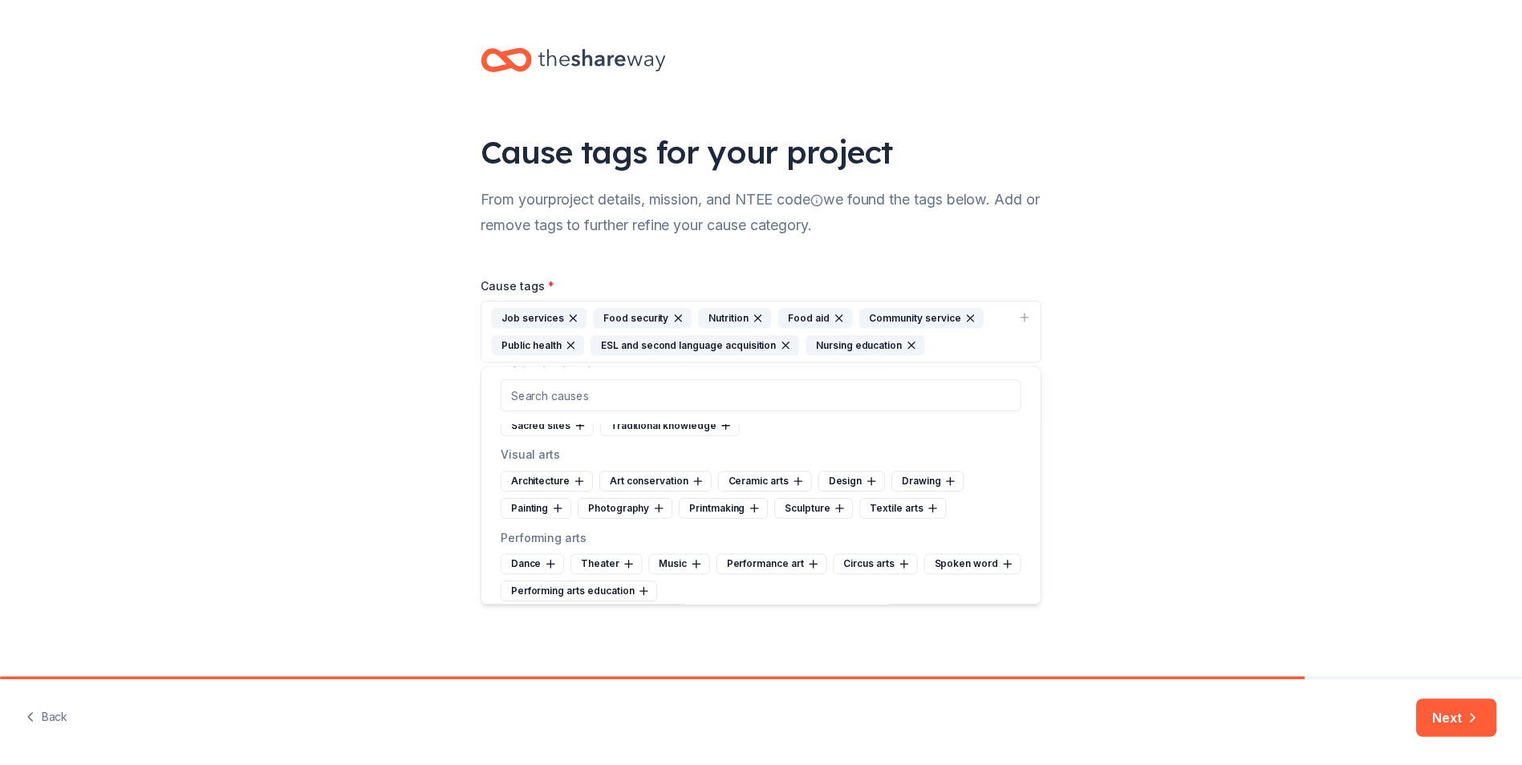
scroll to position [321, 0]
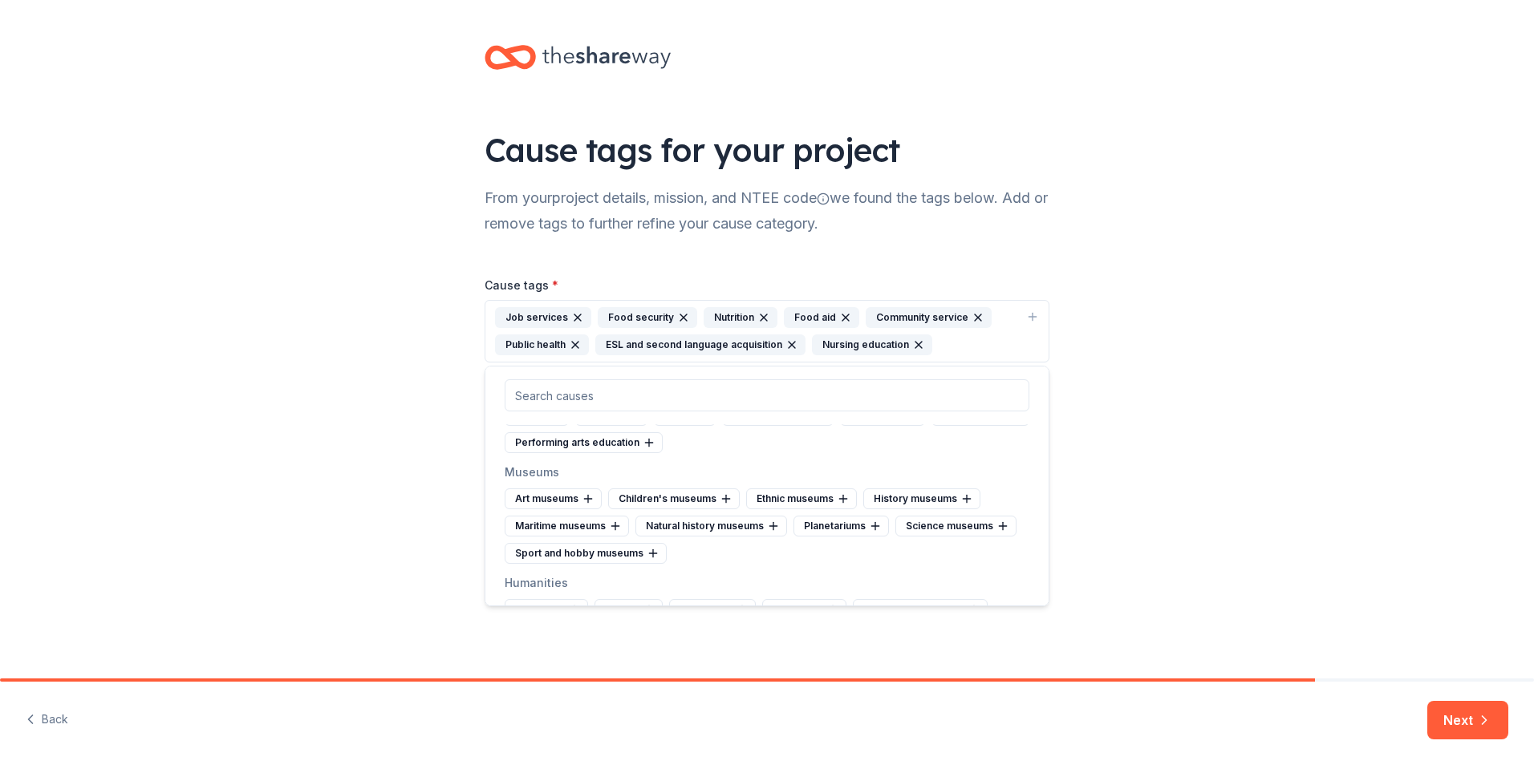
drag, startPoint x: 1139, startPoint y: 554, endPoint x: 1102, endPoint y: 559, distance: 37.3
click at [1136, 556] on div "Cause tags for your project From your project details, mission, and NTEE code w…" at bounding box center [767, 339] width 1534 height 679
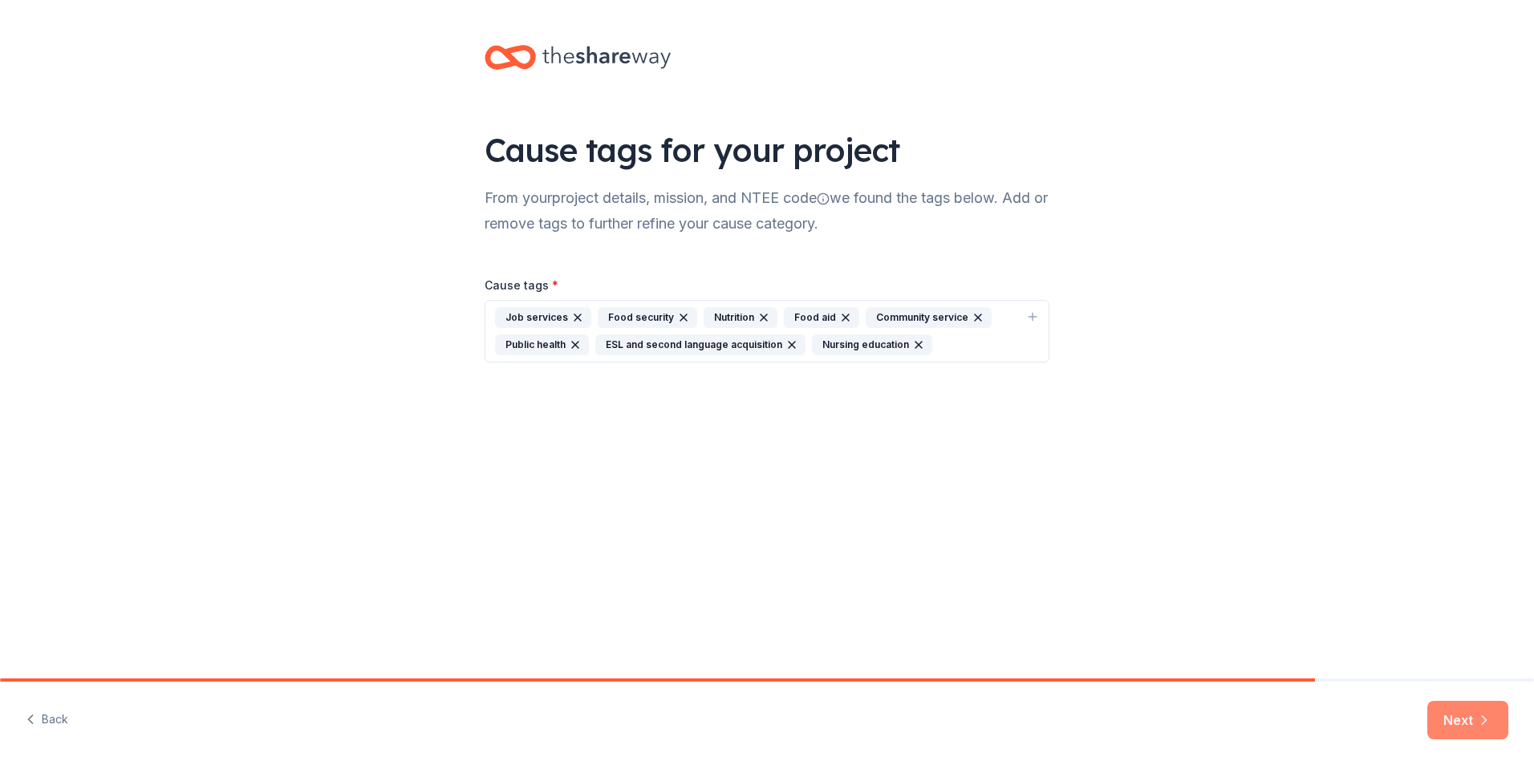
click at [1477, 720] on button "Next" at bounding box center [1467, 720] width 81 height 39
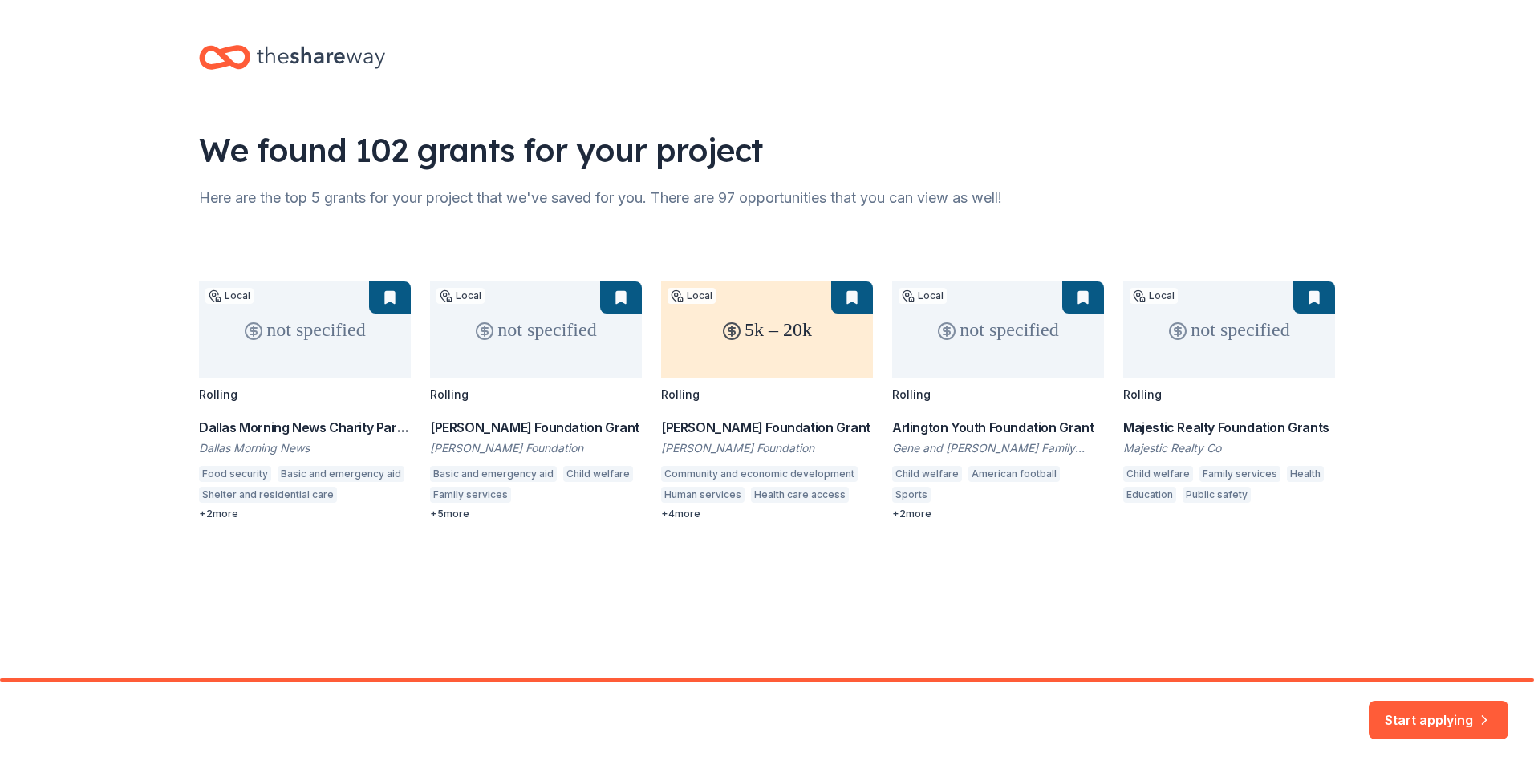
click at [353, 371] on div "not specified Local Rolling Dallas Morning News Charity Partners Dallas Morning…" at bounding box center [767, 401] width 1136 height 239
click at [294, 424] on div "not specified Local Rolling Dallas Morning News Charity Partners Dallas Morning…" at bounding box center [767, 401] width 1136 height 239
click at [229, 516] on div "not specified Local Rolling Dallas Morning News Charity Partners Dallas Morning…" at bounding box center [767, 401] width 1136 height 239
drag, startPoint x: 1434, startPoint y: 713, endPoint x: 1215, endPoint y: 671, distance: 222.2
click at [1430, 713] on button "Start applying" at bounding box center [1439, 711] width 140 height 39
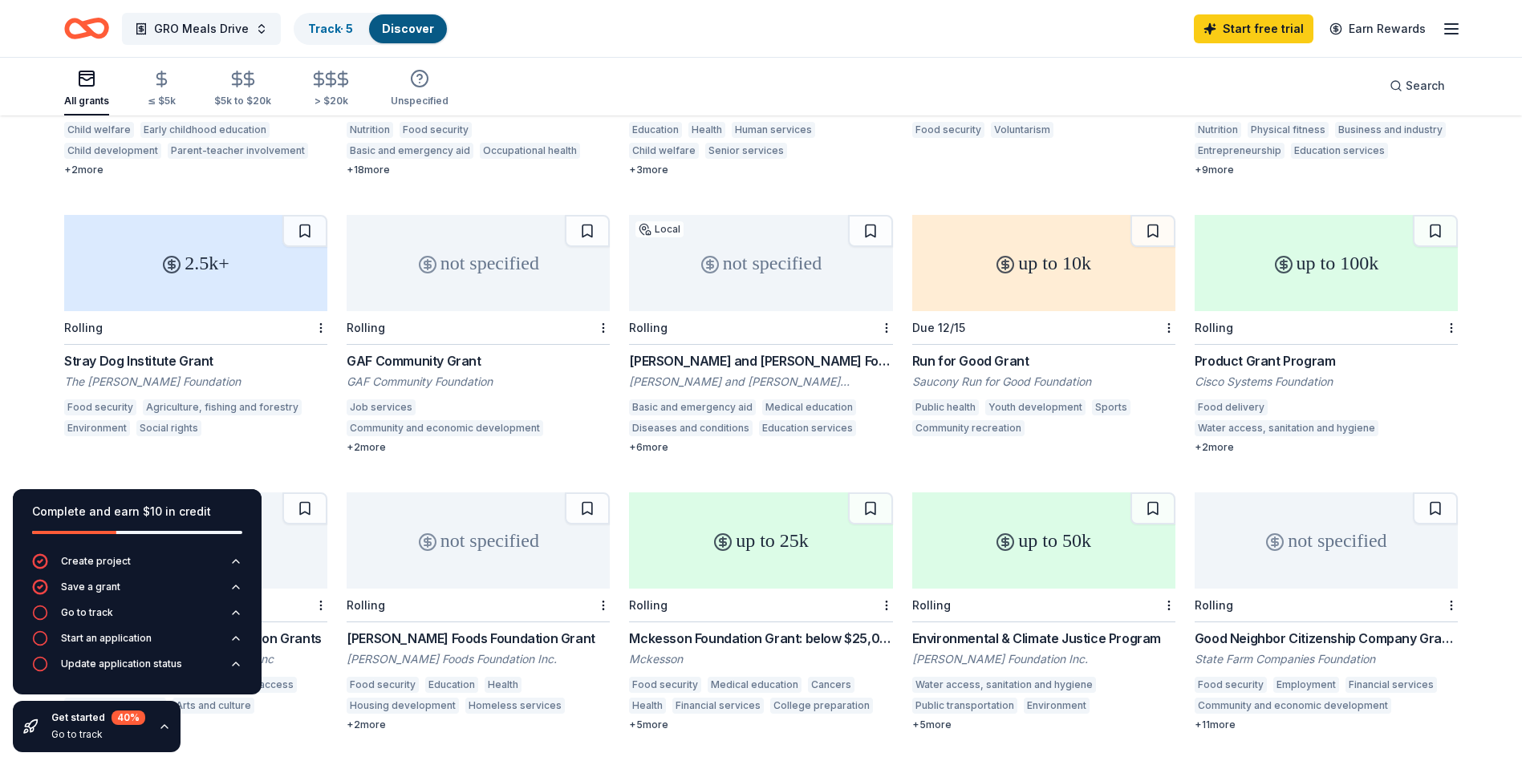
scroll to position [749, 0]
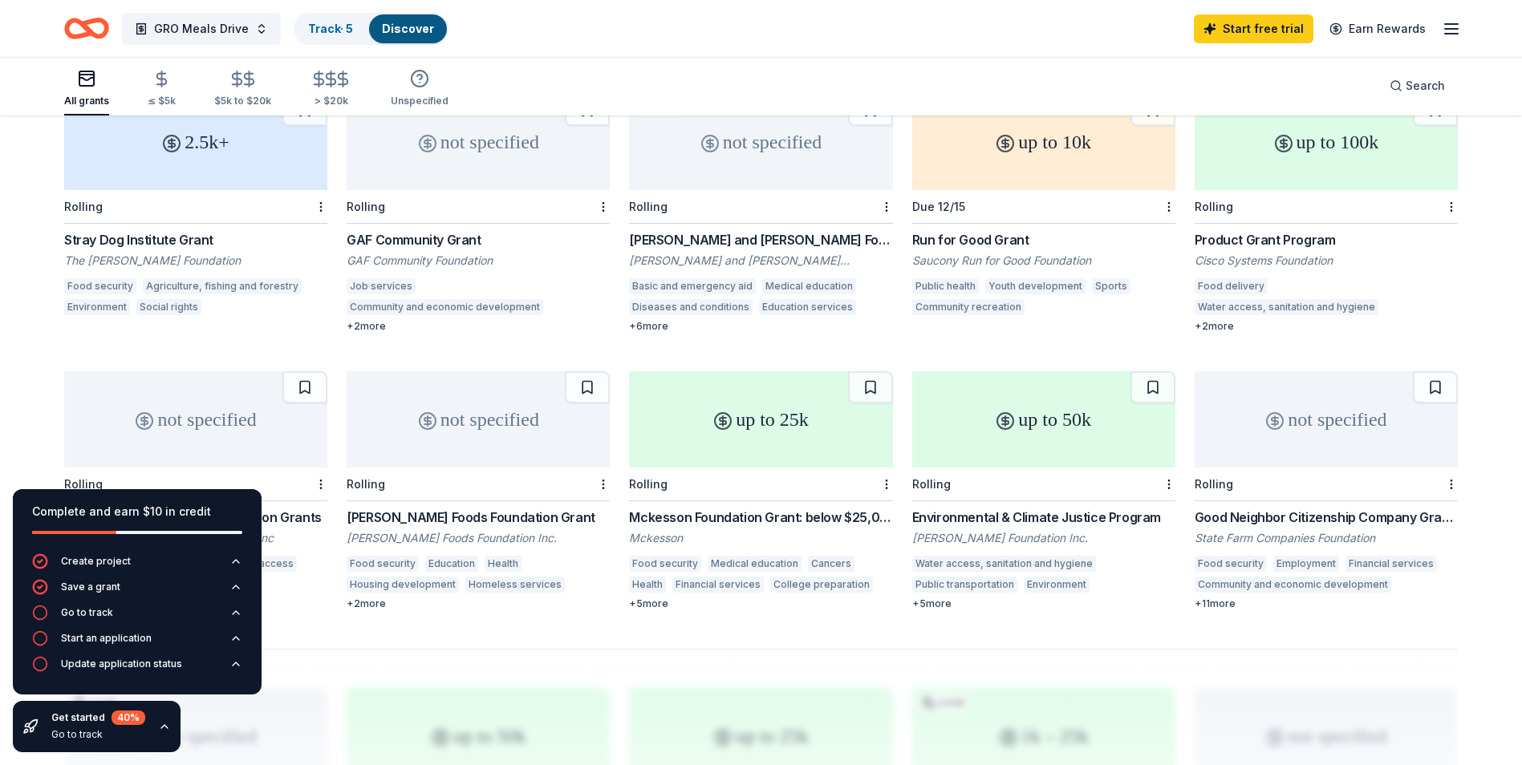
click at [1056, 423] on div "up to 50k" at bounding box center [1043, 419] width 263 height 96
click at [777, 415] on div "up to 25k" at bounding box center [760, 419] width 263 height 96
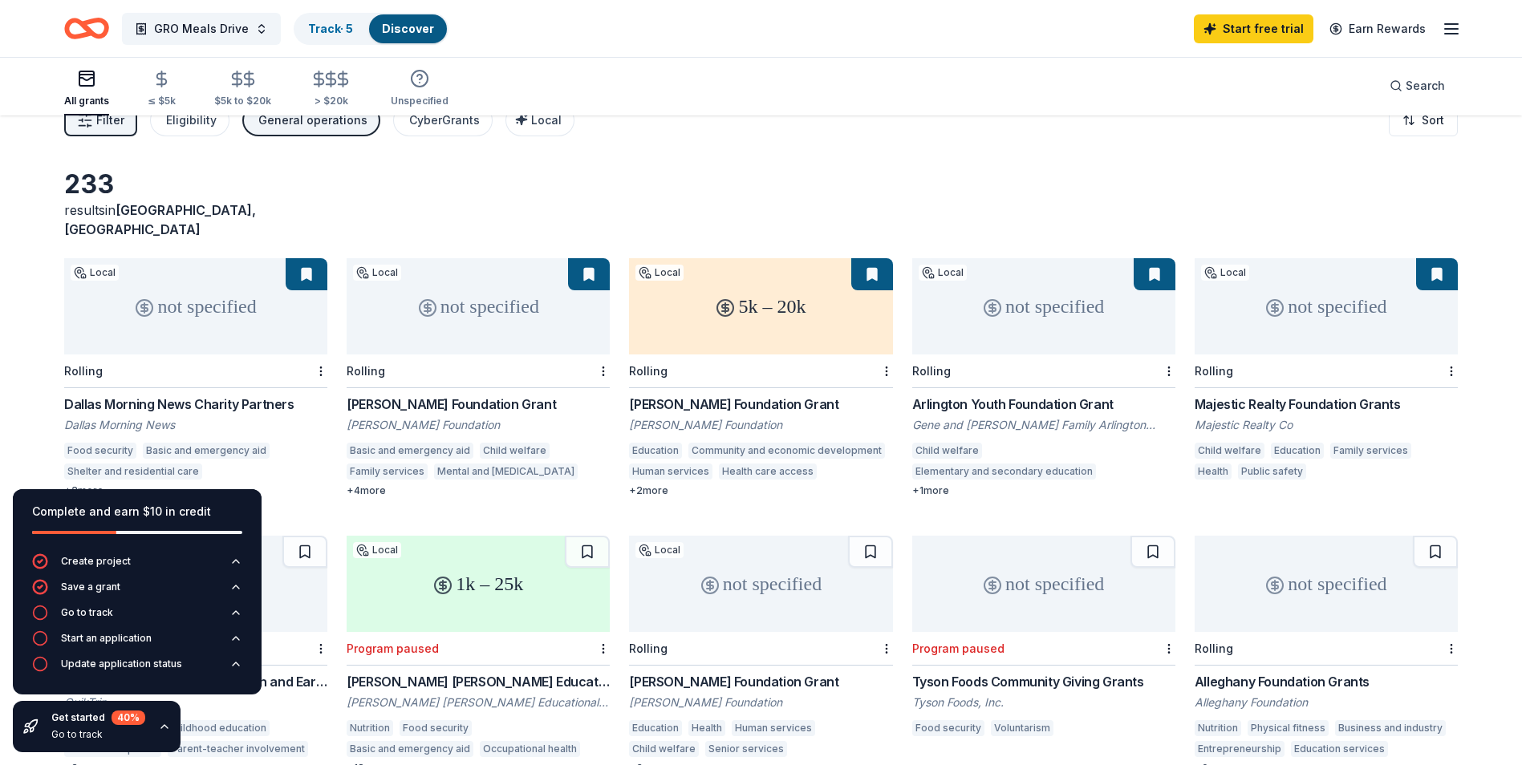
scroll to position [0, 0]
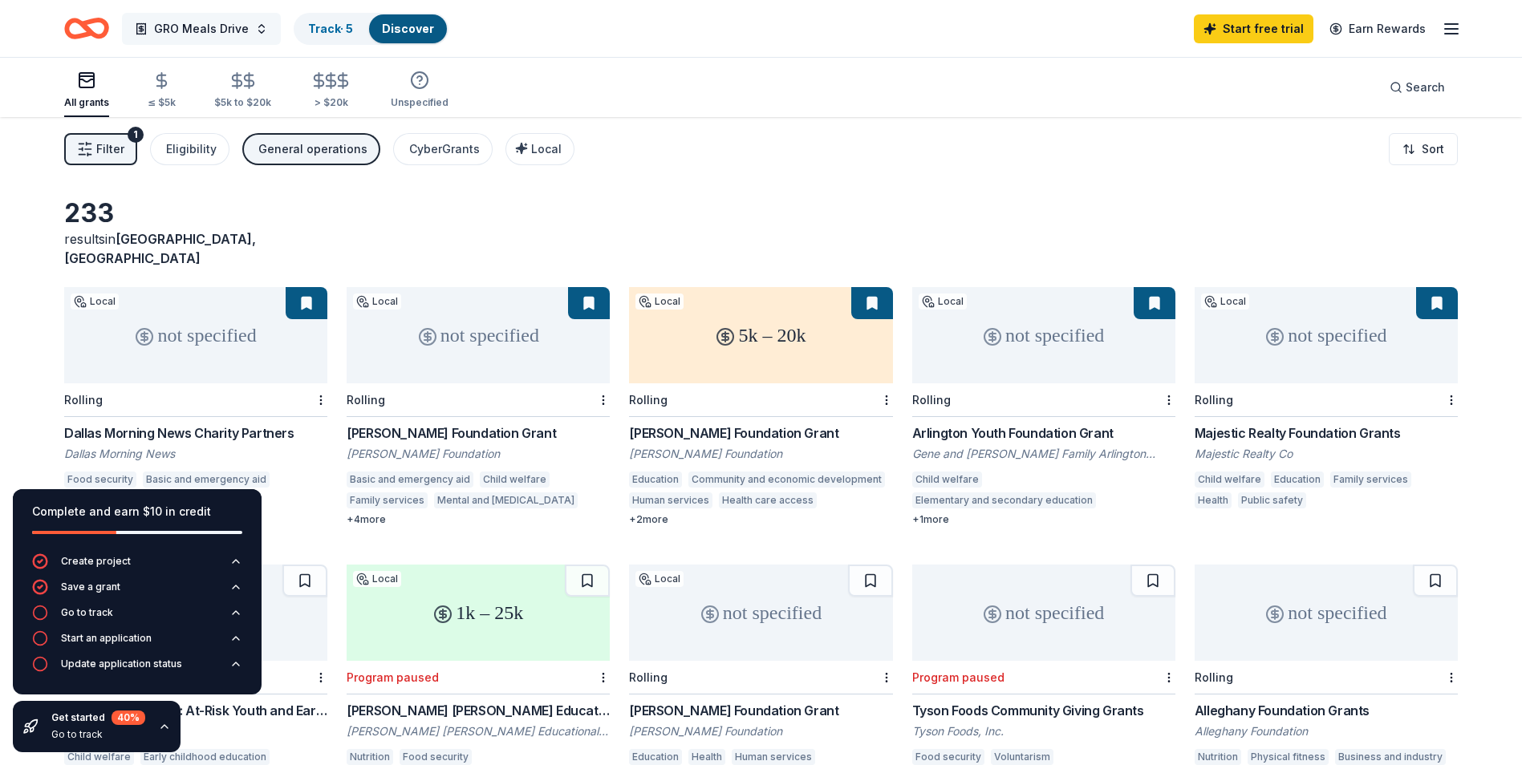
click at [239, 28] on span "GRO Meals Drive" at bounding box center [201, 28] width 95 height 19
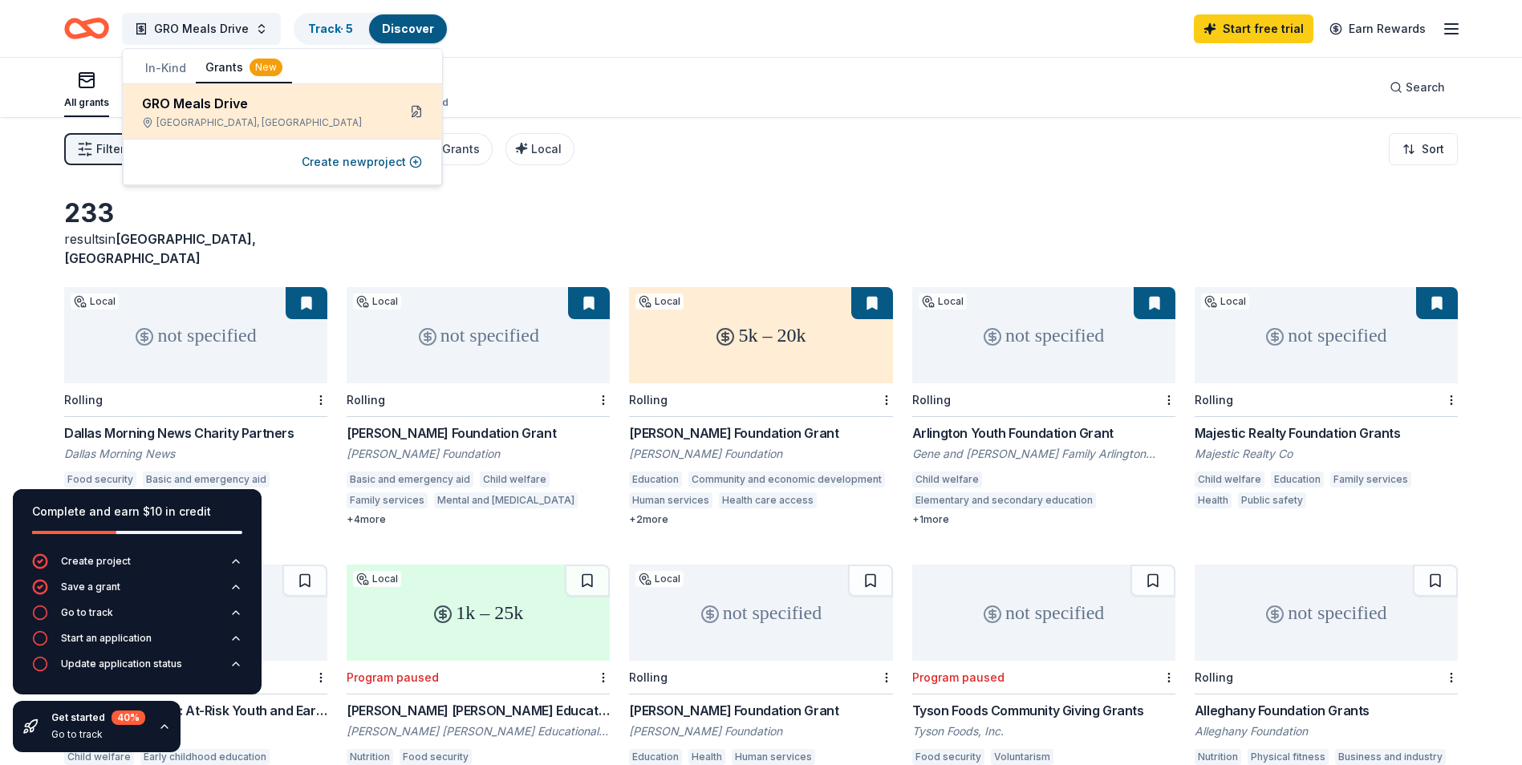
click at [419, 115] on button at bounding box center [417, 112] width 26 height 26
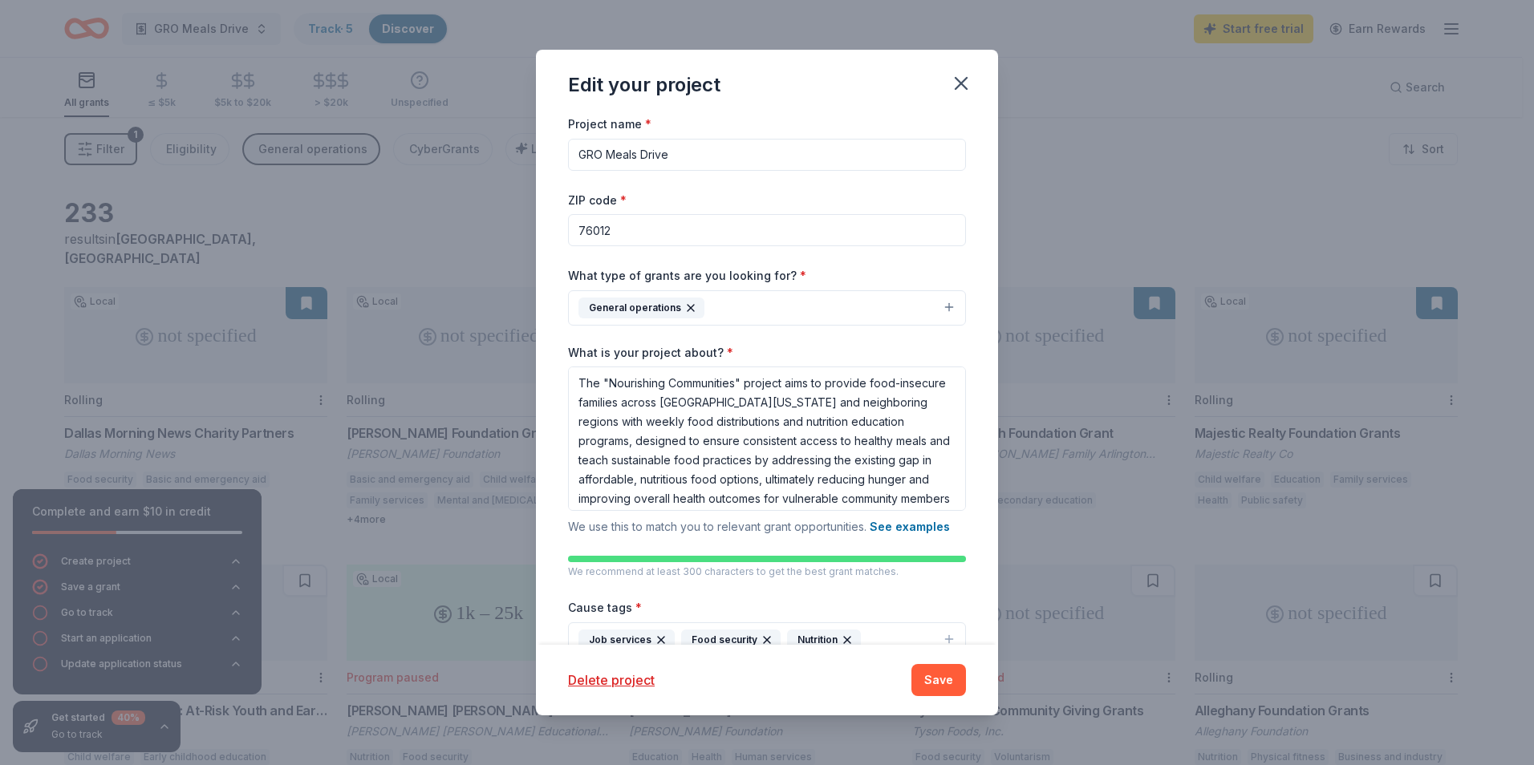
click at [705, 160] on input "GRO Meals Drive" at bounding box center [767, 155] width 398 height 32
drag, startPoint x: 607, startPoint y: 157, endPoint x: 698, endPoint y: 158, distance: 91.5
click at [698, 158] on input "GRO Meals Drive" at bounding box center [767, 155] width 398 height 32
type input "GRO Community Support"
click at [943, 671] on button "Save" at bounding box center [938, 680] width 55 height 32
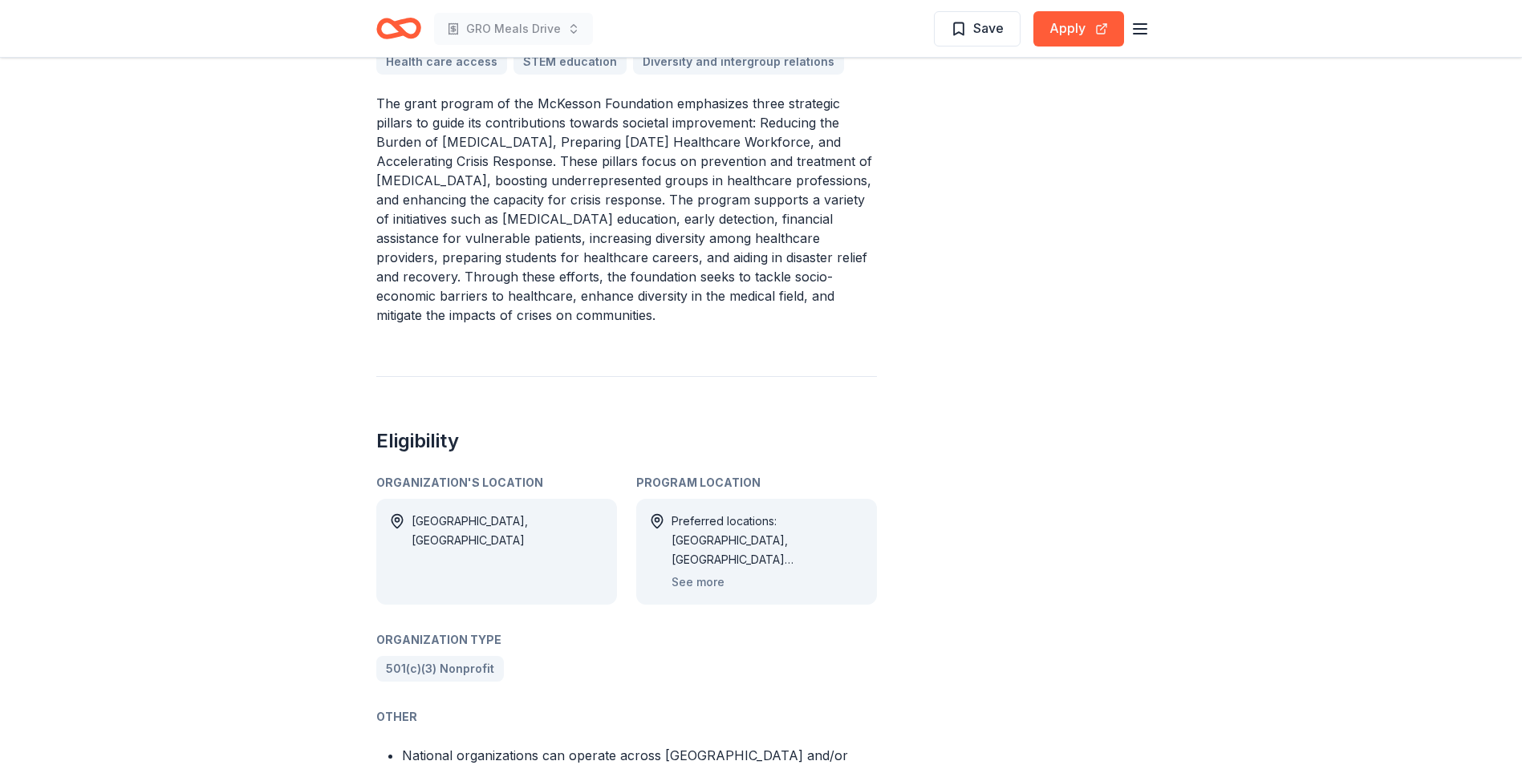
scroll to position [749, 0]
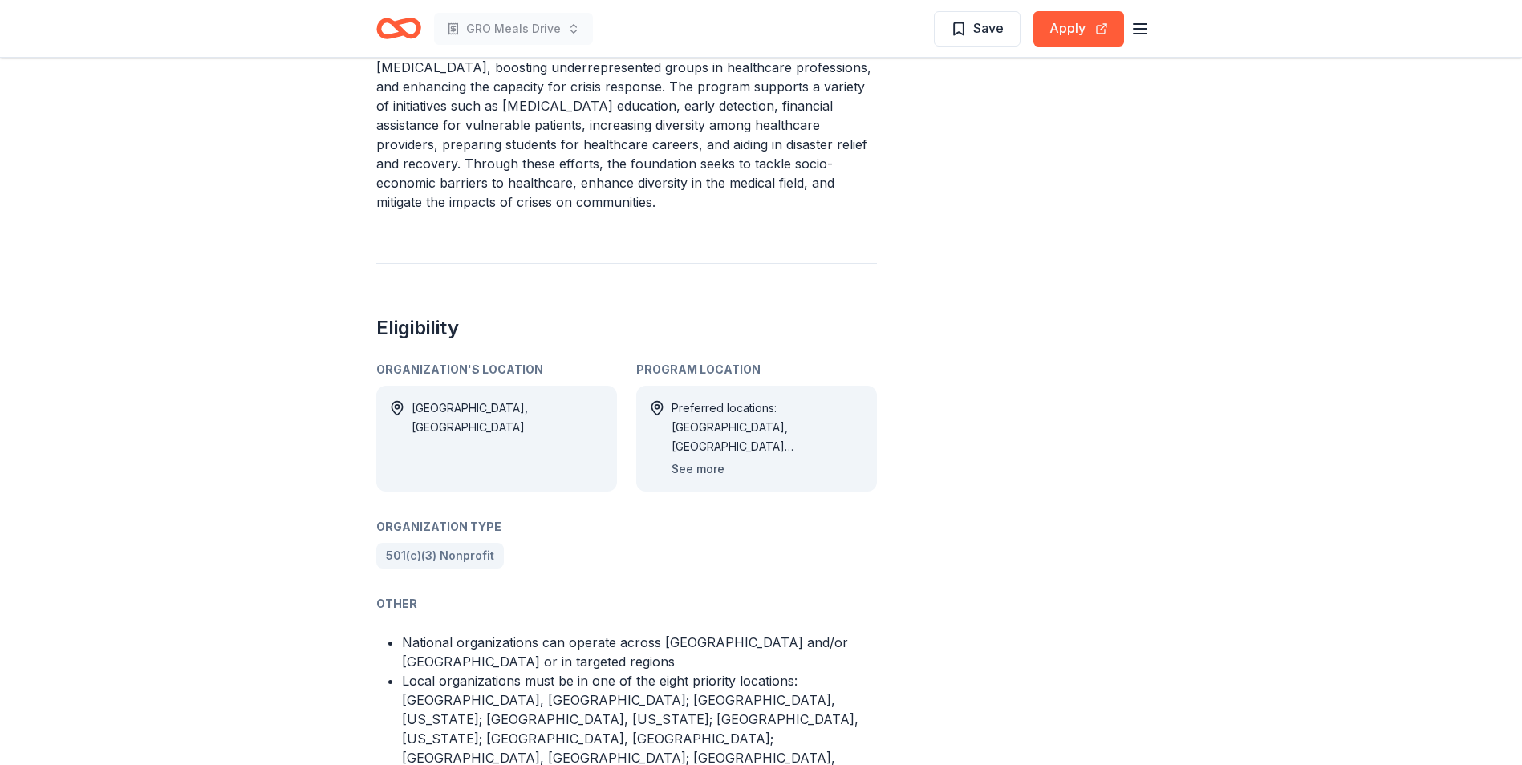
click at [701, 460] on button "See more" at bounding box center [697, 469] width 53 height 19
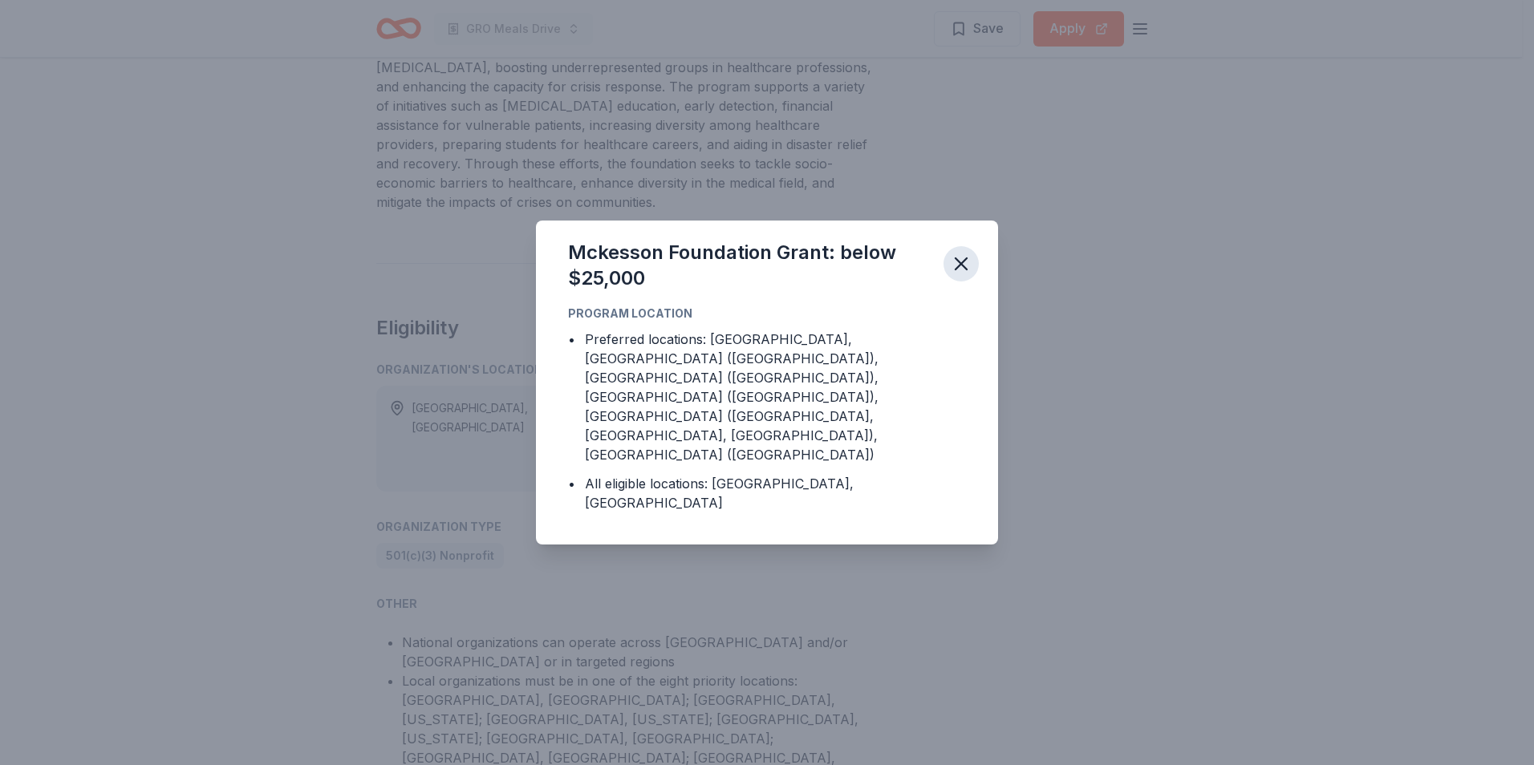
click at [963, 275] on icon "button" at bounding box center [961, 264] width 22 height 22
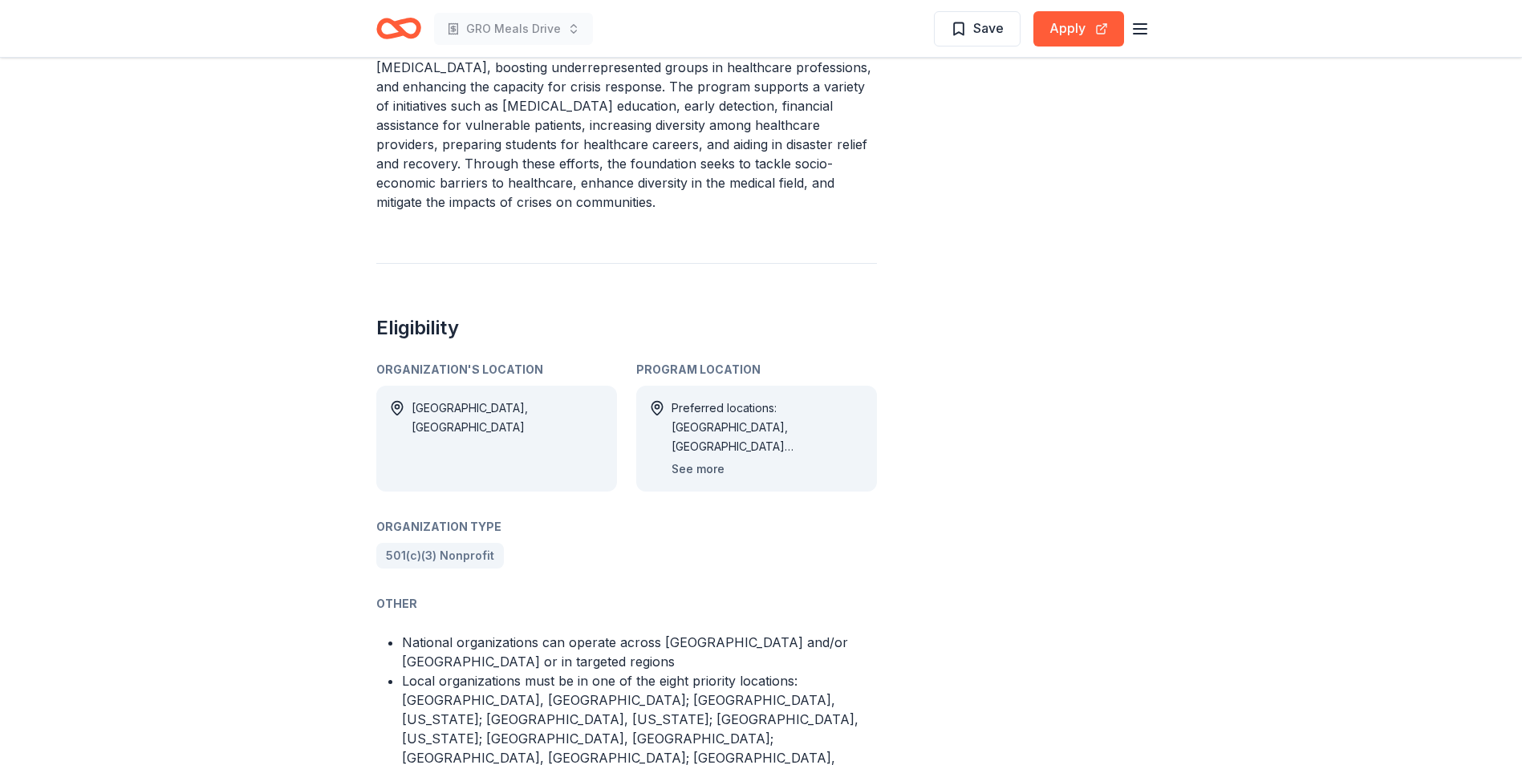
click at [695, 460] on button "See more" at bounding box center [697, 469] width 53 height 19
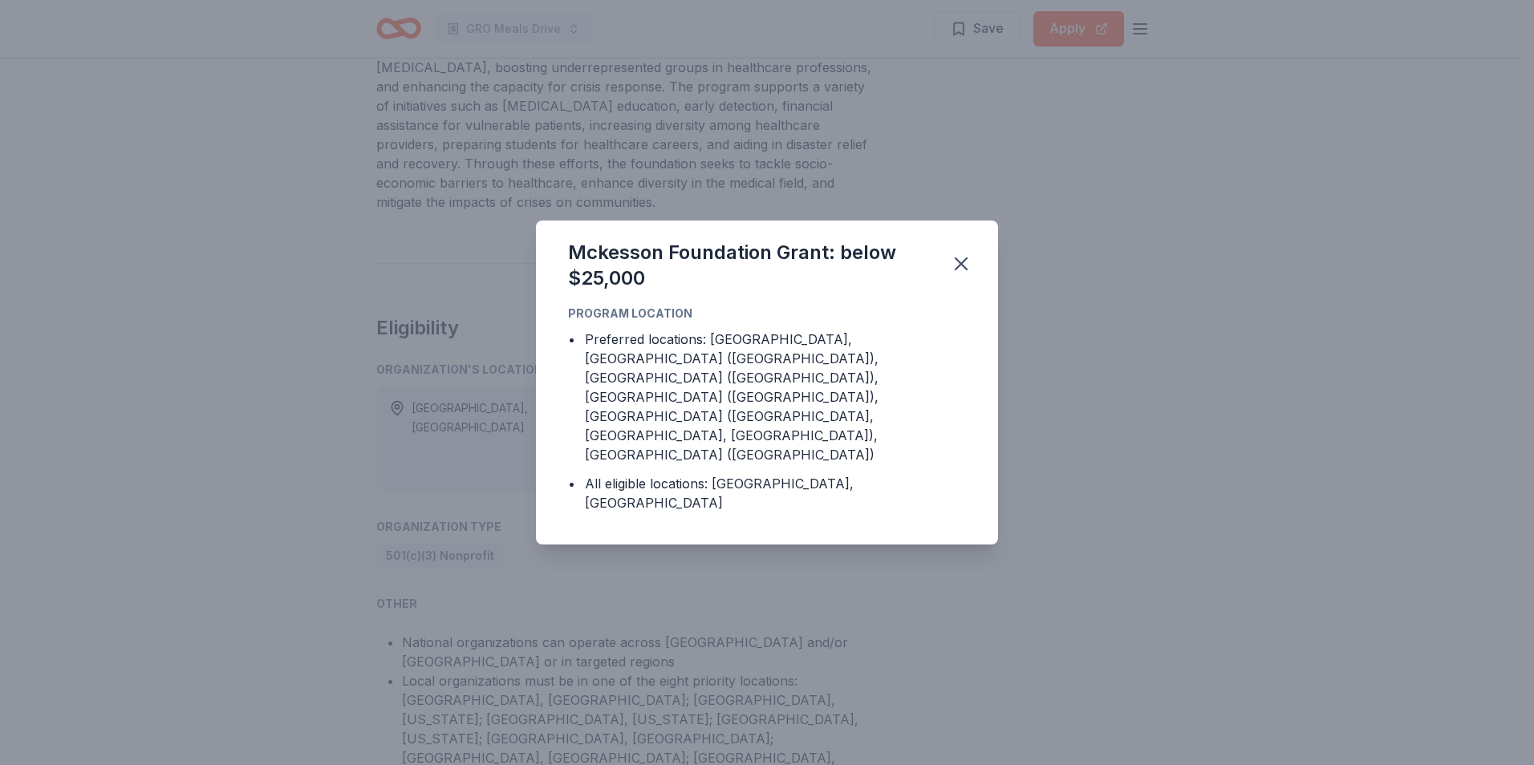
drag, startPoint x: 959, startPoint y: 311, endPoint x: 856, endPoint y: 350, distance: 109.7
click at [959, 275] on icon "button" at bounding box center [961, 264] width 22 height 22
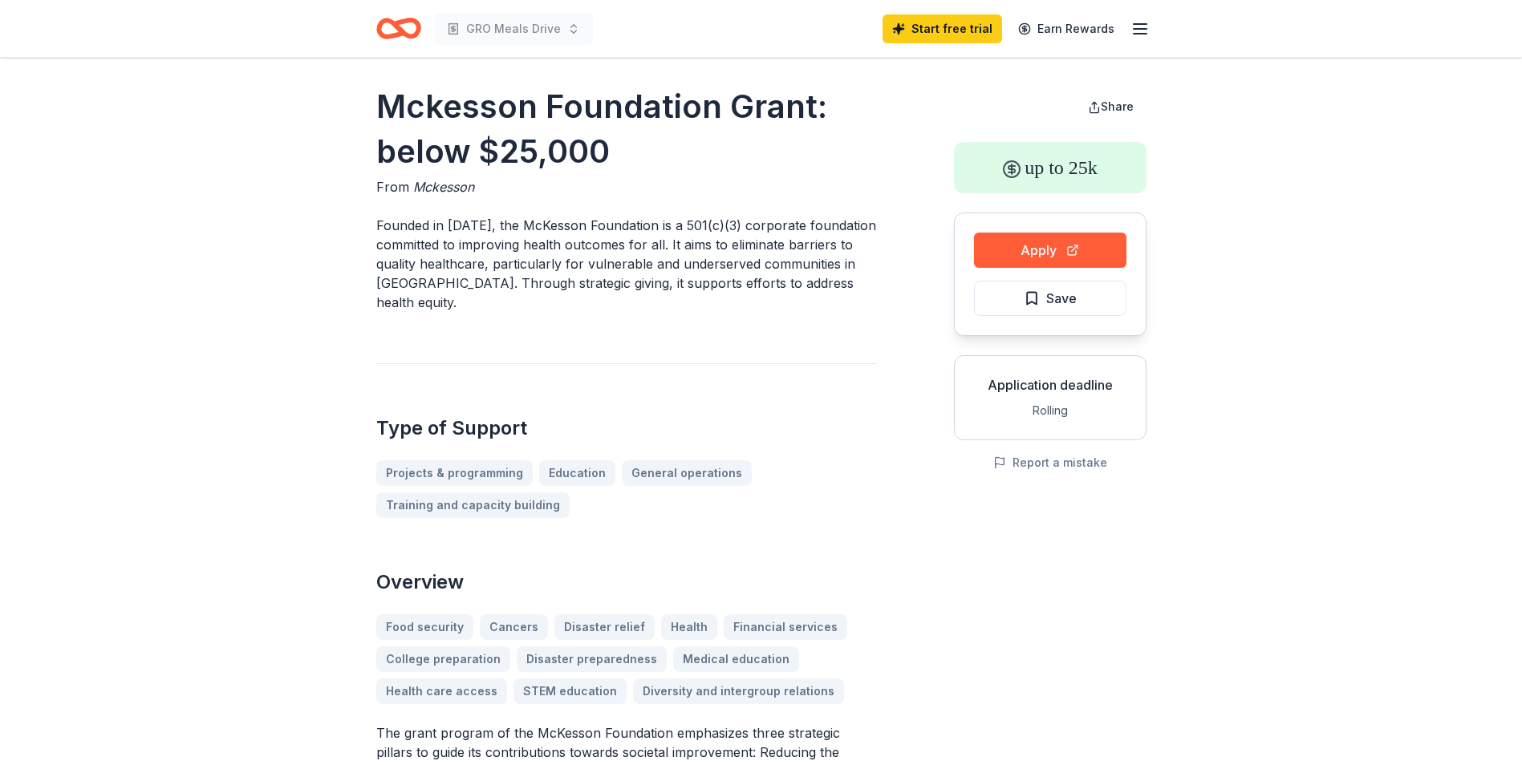
scroll to position [0, 0]
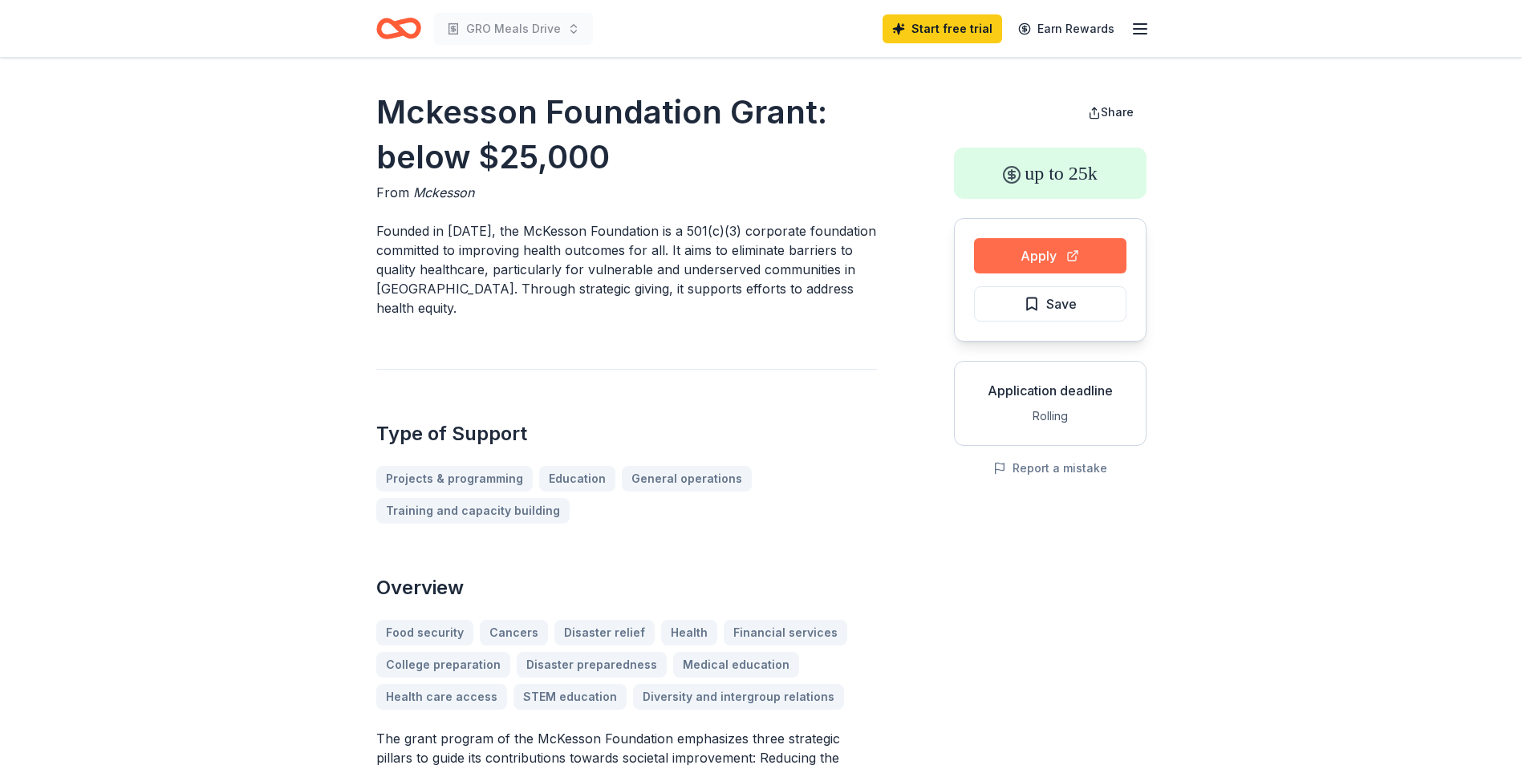
click at [1025, 248] on button "Apply" at bounding box center [1050, 255] width 152 height 35
